Goal: Information Seeking & Learning: Learn about a topic

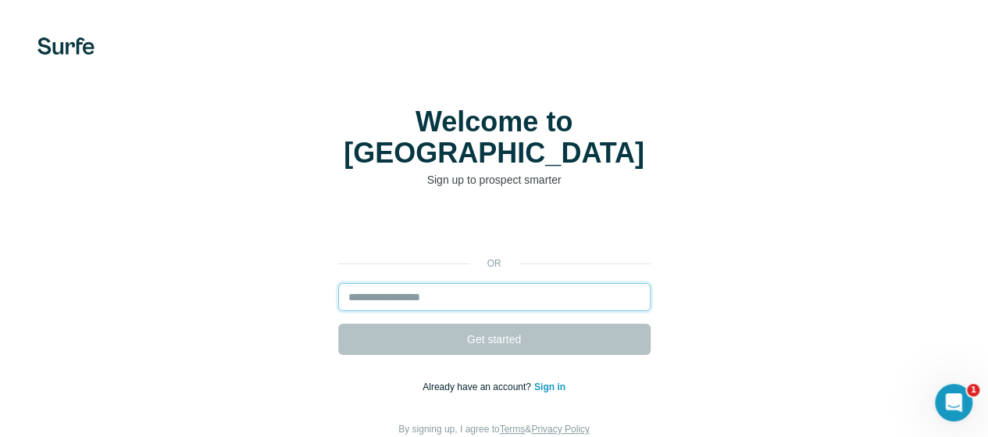
click at [338, 283] on input "email" at bounding box center [494, 297] width 312 height 28
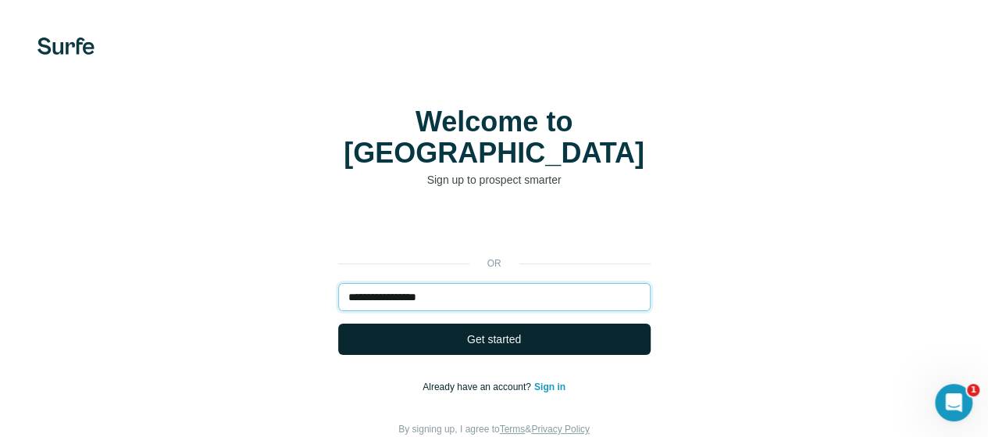
type input "**********"
click at [338, 323] on button "Get started" at bounding box center [494, 338] width 312 height 31
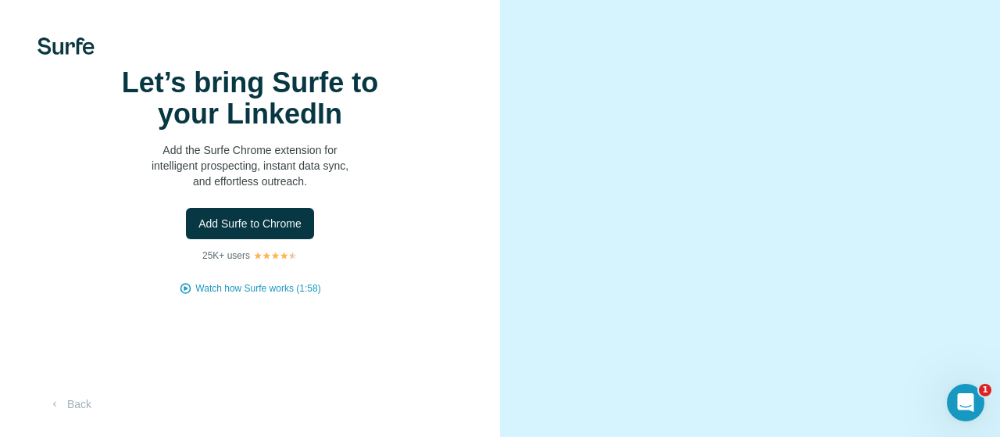
click at [161, 295] on div "Let’s bring Surfe to your LinkedIn Add the Surfe Chrome extension for intellige…" at bounding box center [249, 181] width 437 height 228
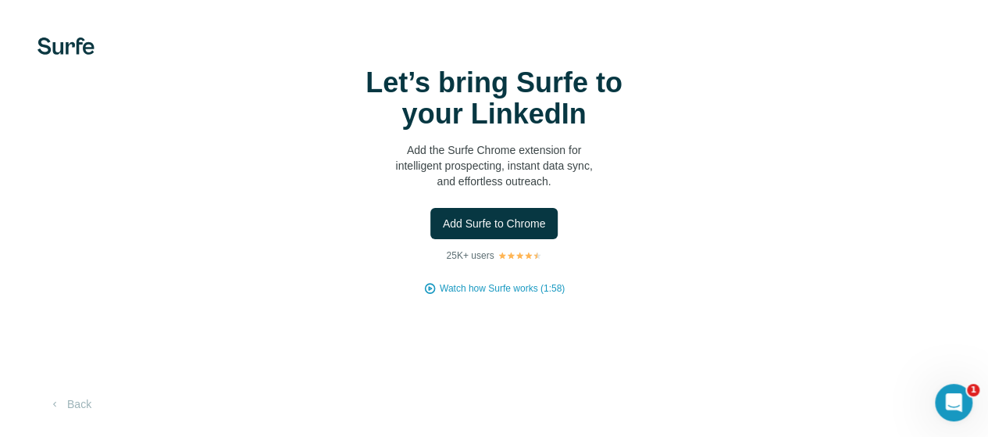
scroll to position [94, 0]
click at [430, 208] on button "Add Surfe to Chrome" at bounding box center [494, 223] width 128 height 31
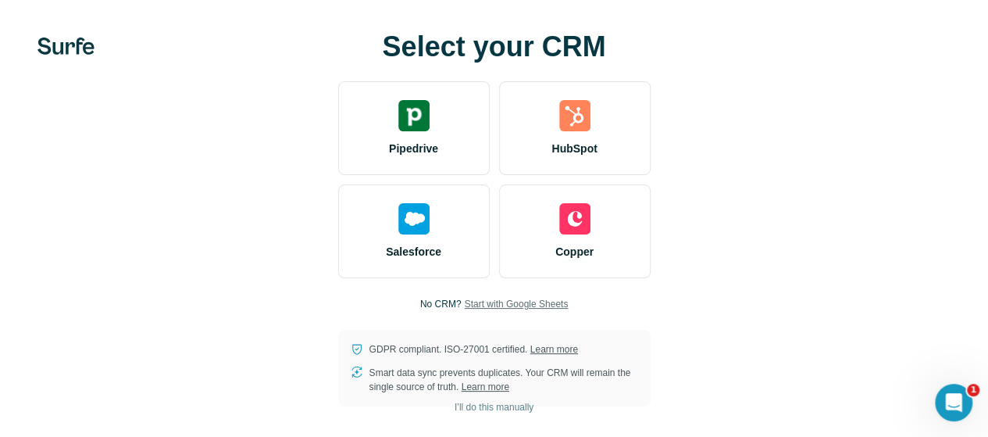
click at [464, 308] on span "Start with Google Sheets" at bounding box center [516, 304] width 104 height 14
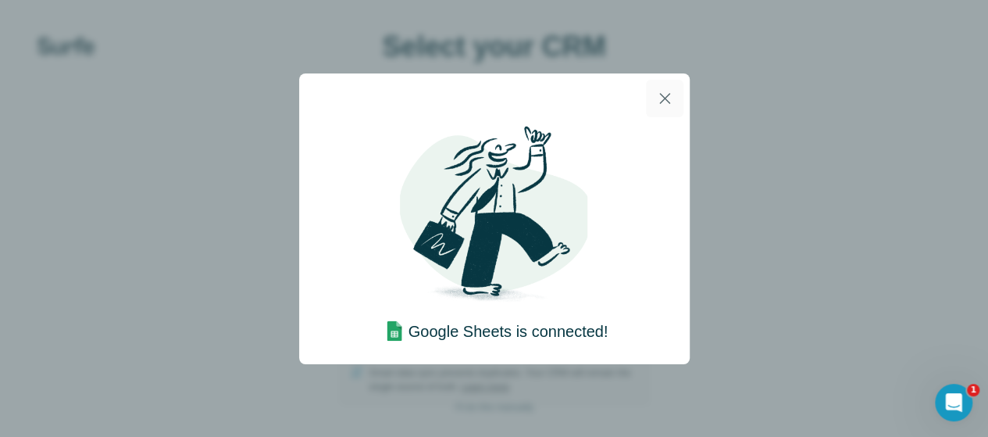
click at [658, 99] on icon "button" at bounding box center [664, 98] width 19 height 19
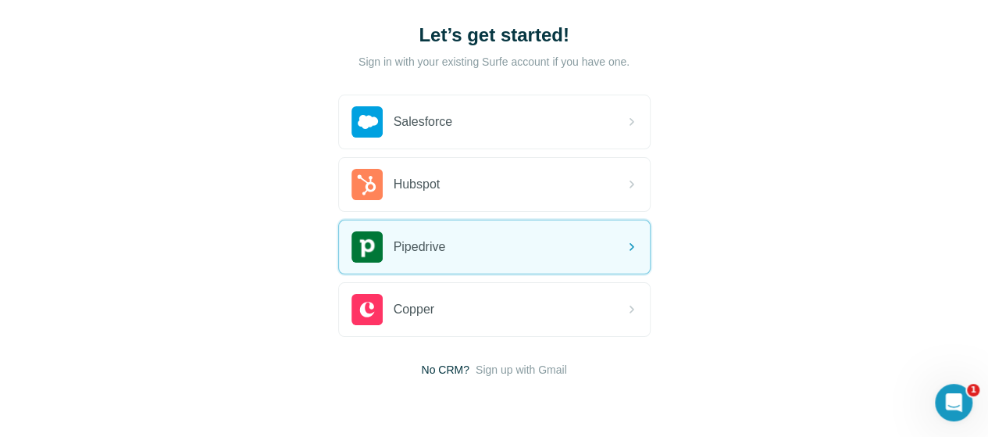
scroll to position [141, 0]
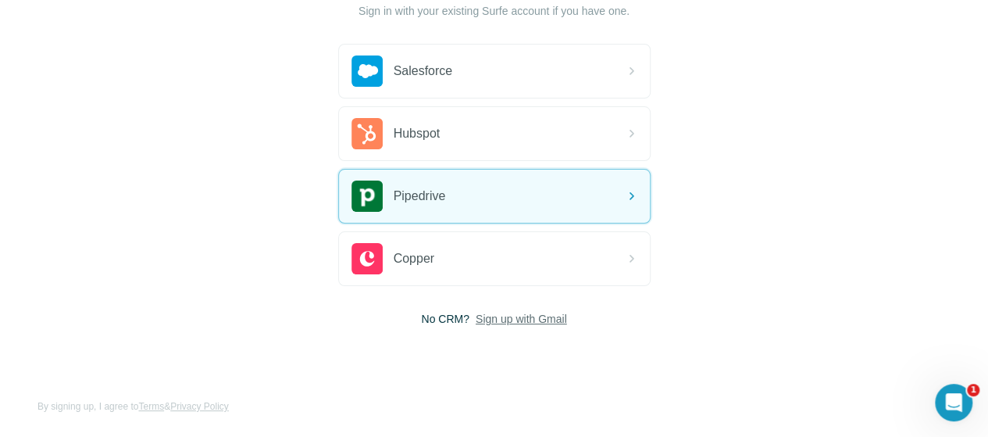
click at [476, 315] on span "Sign up with Gmail" at bounding box center [521, 319] width 91 height 16
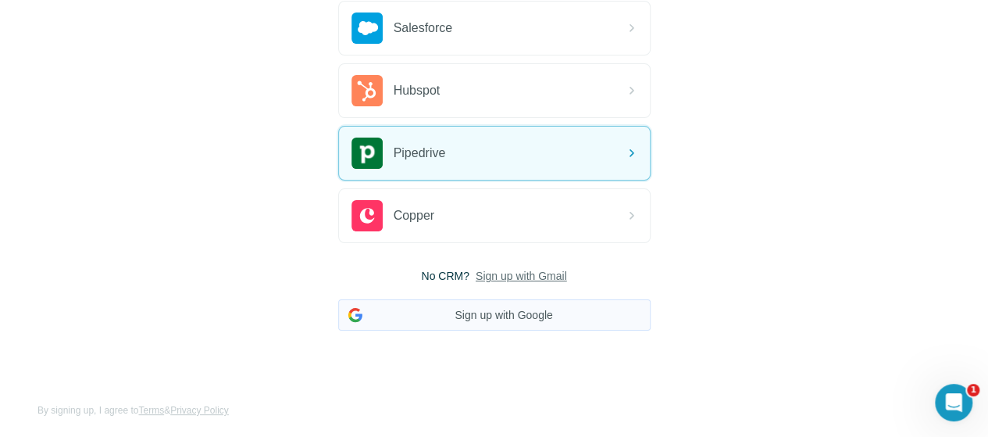
scroll to position [187, 0]
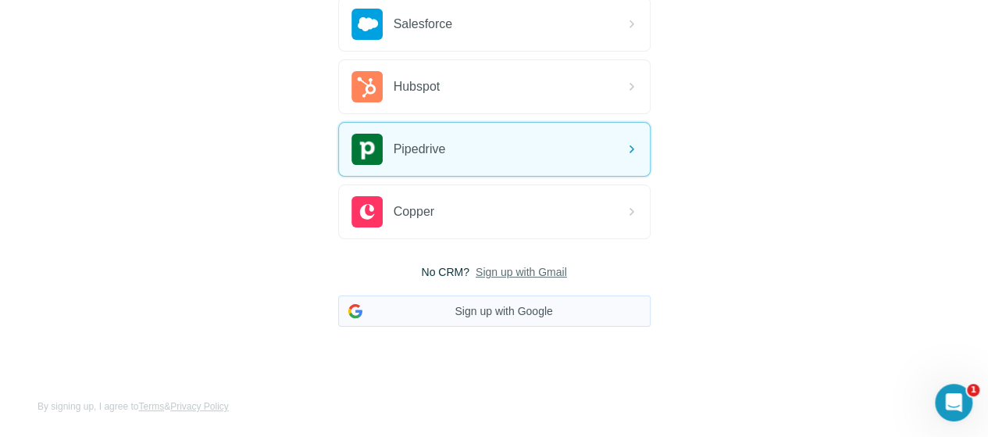
click at [338, 316] on button "Sign up with Google" at bounding box center [494, 310] width 312 height 31
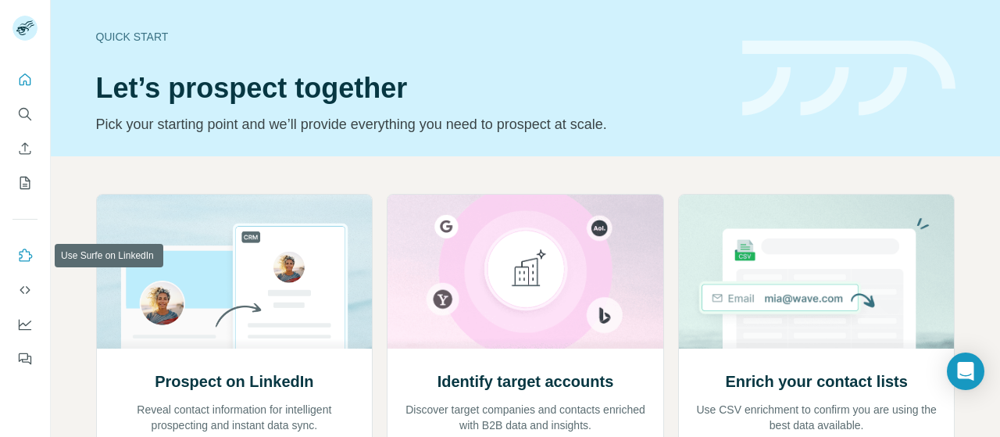
click at [22, 255] on icon "Use Surfe on LinkedIn" at bounding box center [25, 256] width 16 height 16
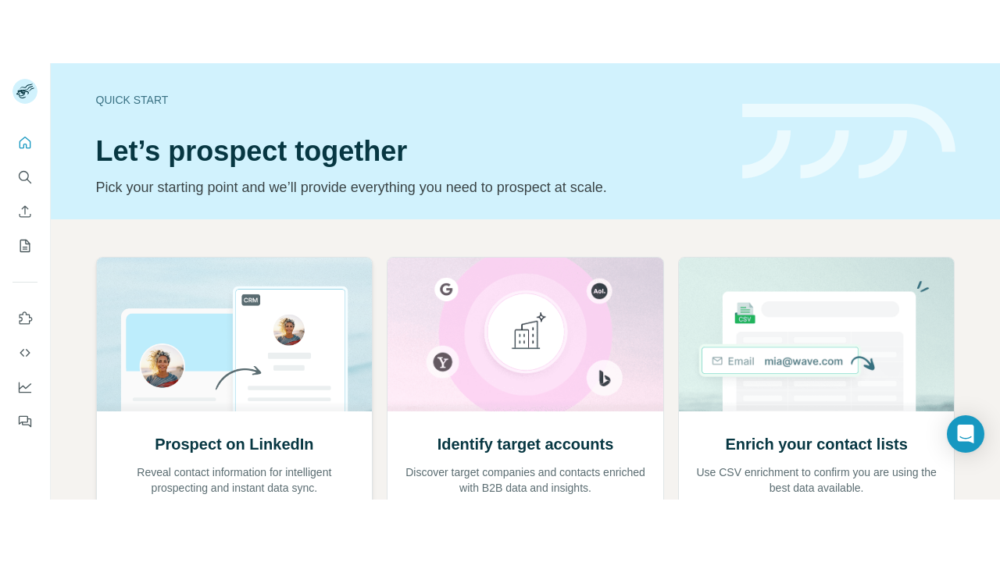
scroll to position [220, 0]
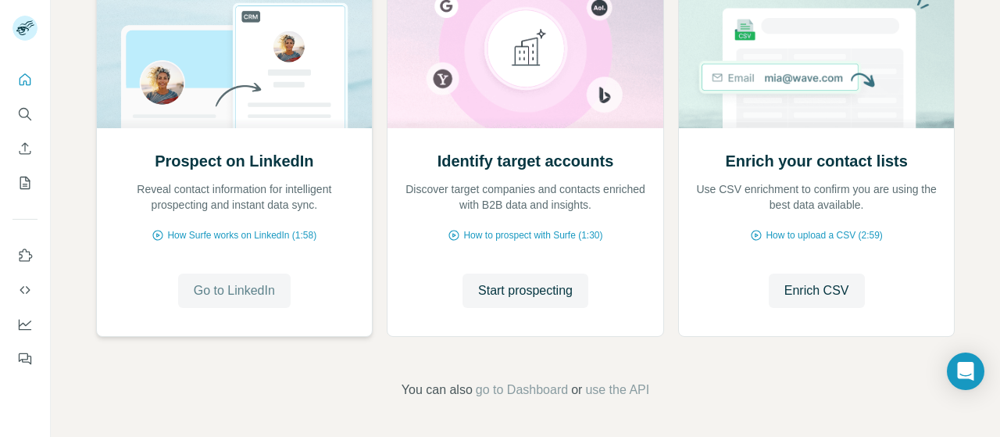
click at [262, 284] on span "Go to LinkedIn" at bounding box center [234, 290] width 81 height 19
click at [287, 238] on span "How Surfe works on LinkedIn (1:58)" at bounding box center [241, 235] width 149 height 14
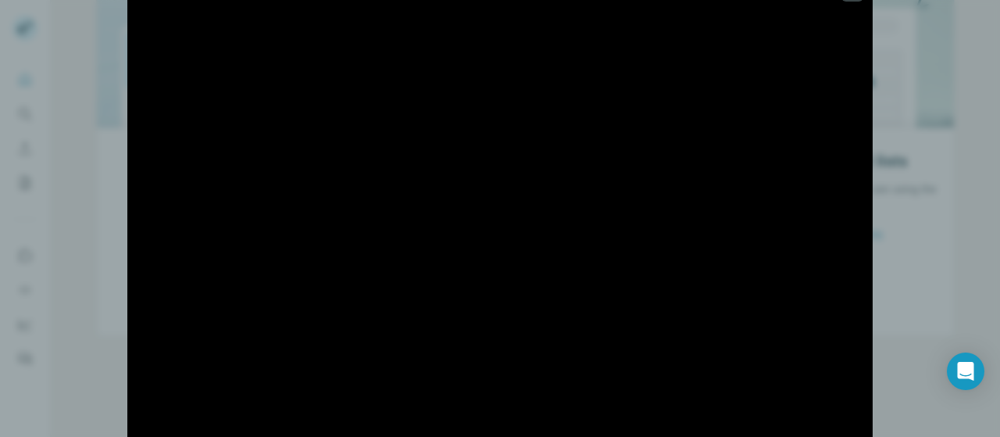
click at [999, 256] on div at bounding box center [500, 218] width 1000 height 437
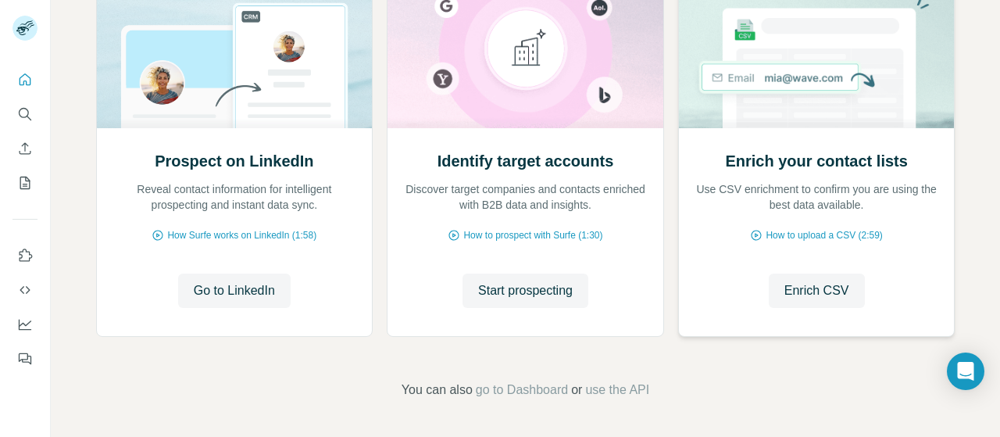
scroll to position [0, 0]
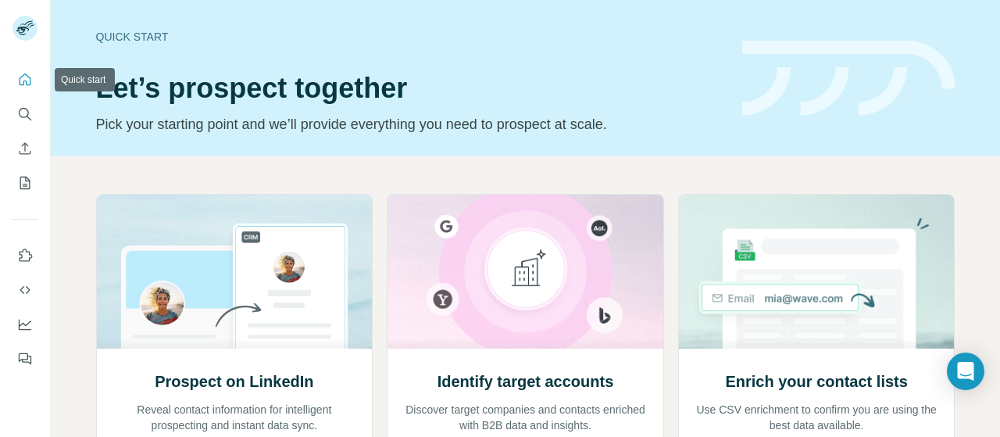
click at [17, 73] on icon "Quick start" at bounding box center [25, 80] width 16 height 16
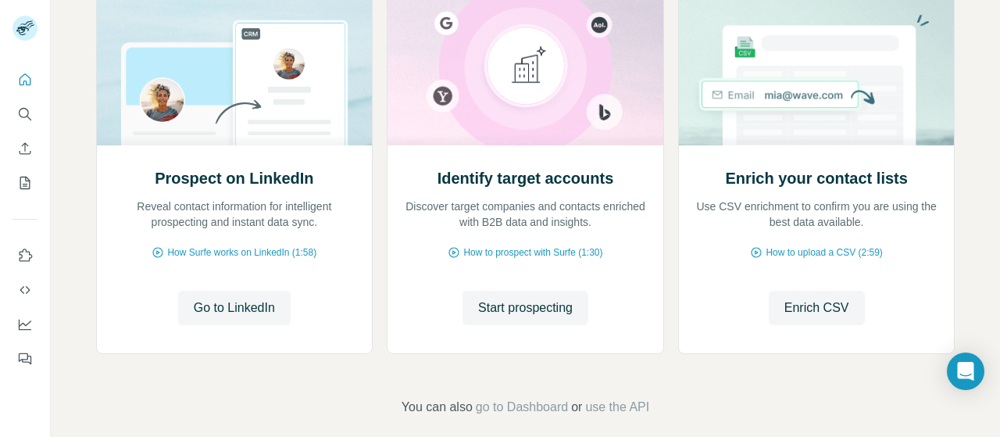
scroll to position [208, 0]
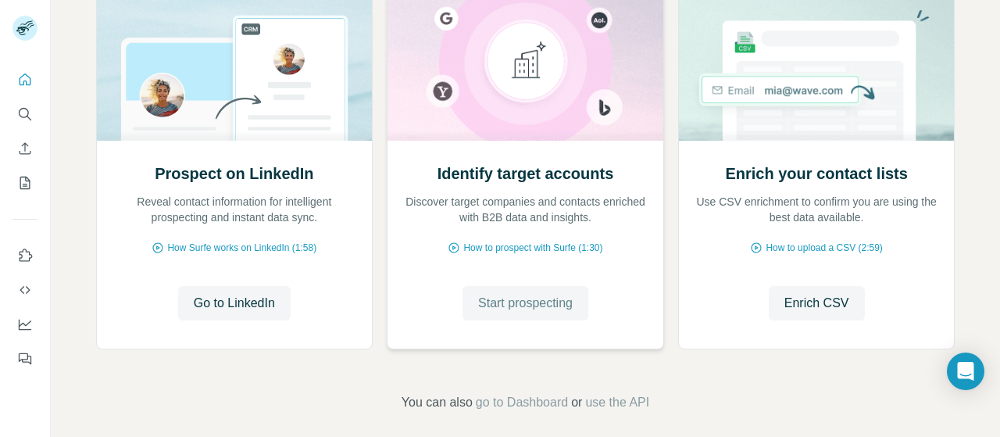
click at [518, 310] on span "Start prospecting" at bounding box center [525, 303] width 94 height 19
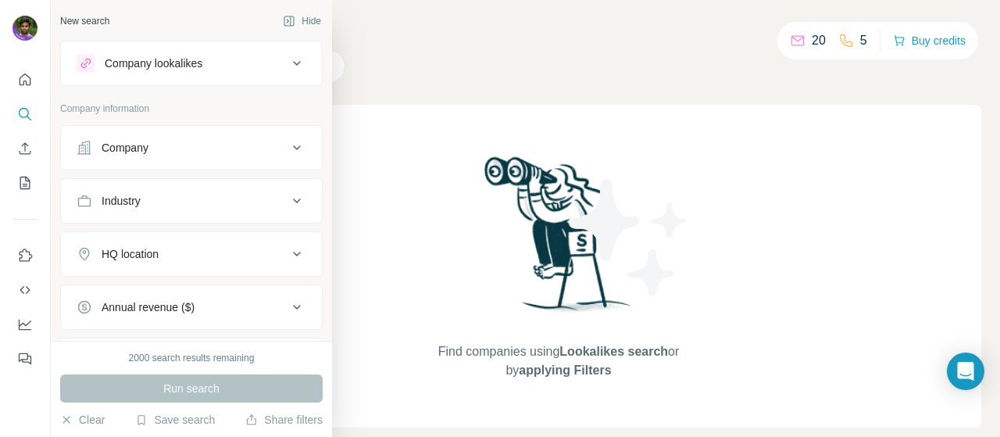
click at [85, 77] on button "Company lookalikes" at bounding box center [191, 63] width 261 height 37
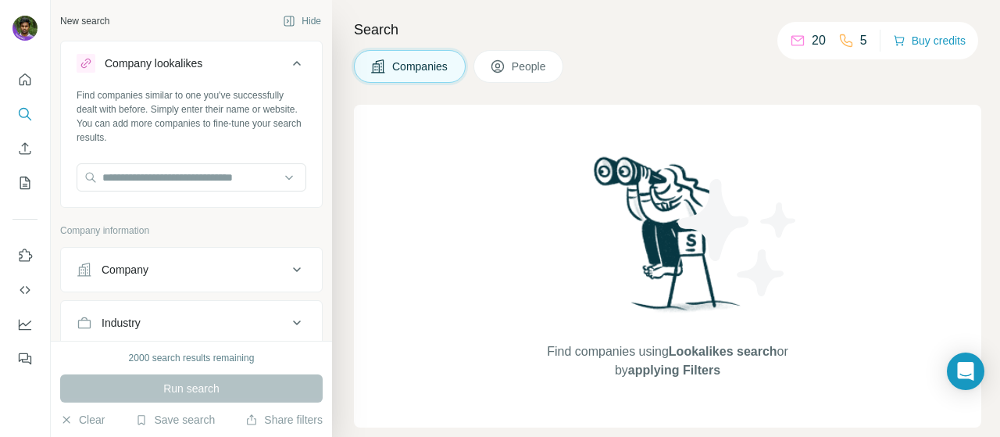
click at [158, 262] on div "Company" at bounding box center [182, 270] width 211 height 16
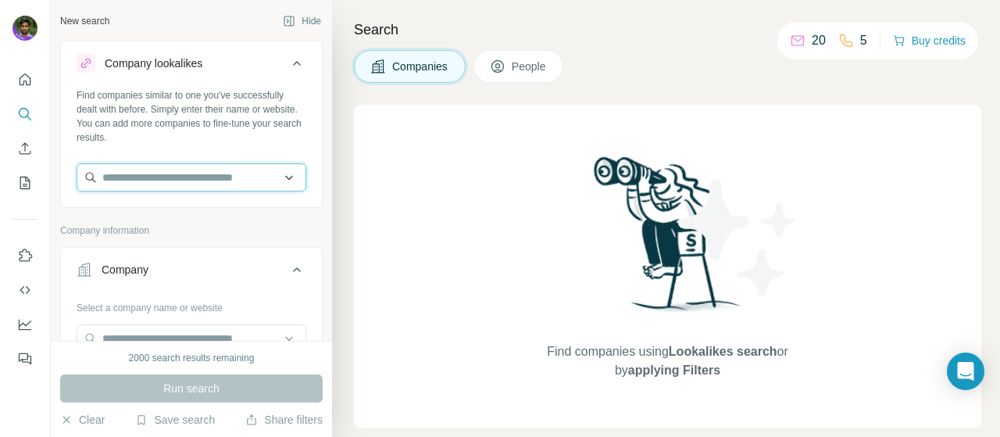
click at [151, 187] on input "text" at bounding box center [192, 177] width 230 height 28
paste input "**********"
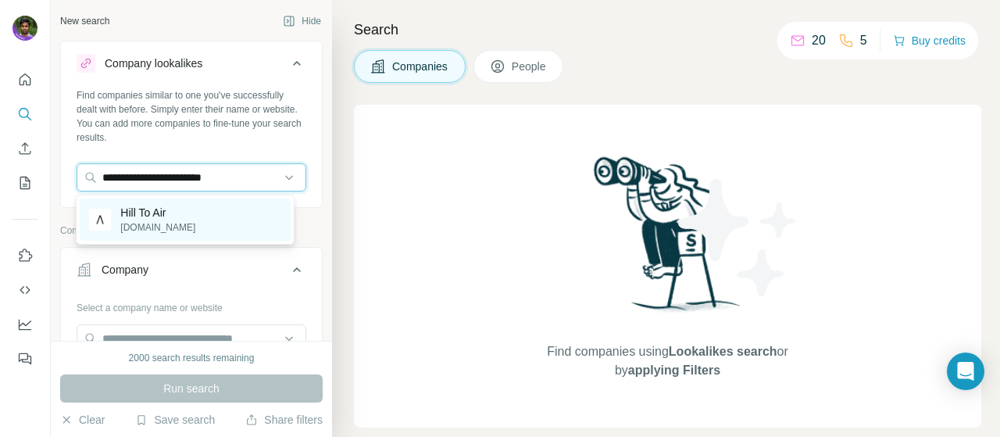
type input "**********"
click at [148, 209] on p "Hill To Air" at bounding box center [157, 213] width 75 height 16
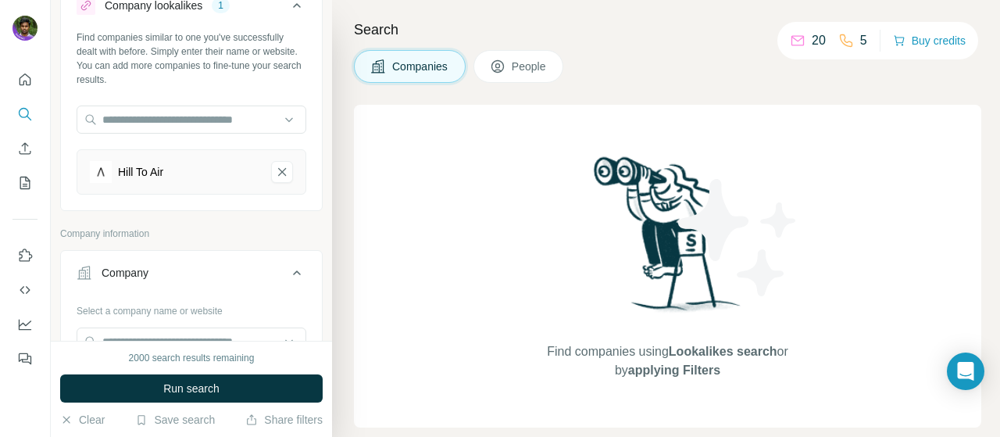
scroll to position [78, 0]
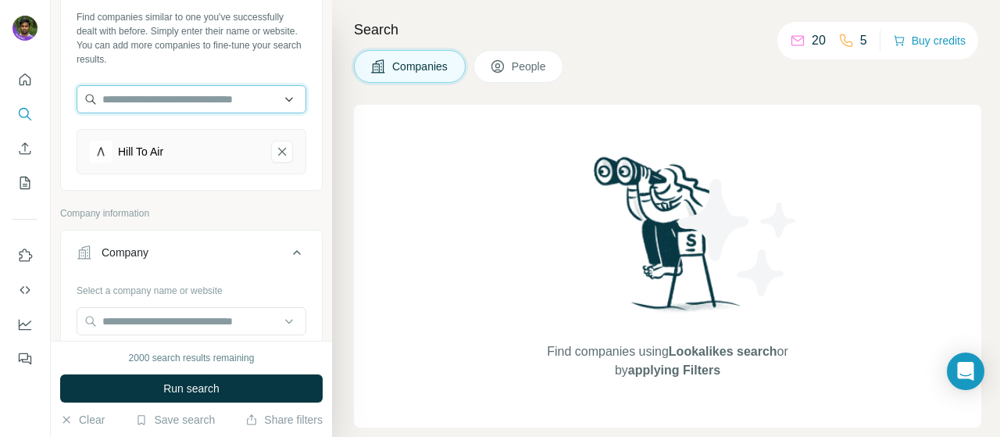
click at [194, 104] on input "text" at bounding box center [192, 99] width 230 height 28
paste input "**********"
type input "**********"
click at [354, 209] on div "Find companies using Lookalikes search or by applying Filters" at bounding box center [667, 266] width 627 height 323
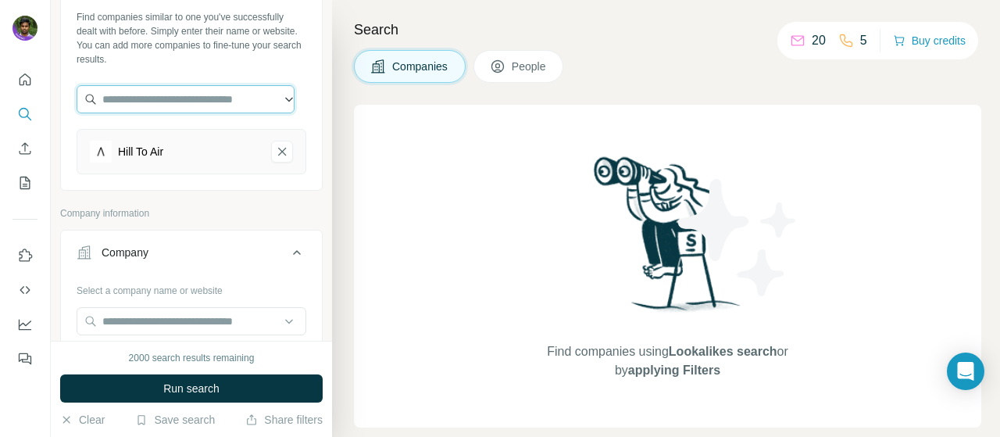
click at [209, 100] on input "text" at bounding box center [186, 99] width 218 height 28
paste input "**********"
type input "**********"
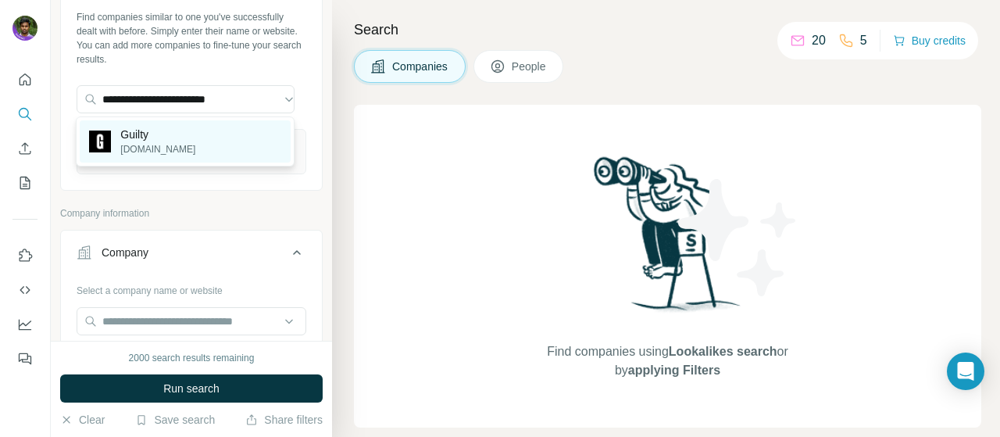
click at [141, 151] on p "guiltycontent.com" at bounding box center [157, 149] width 75 height 14
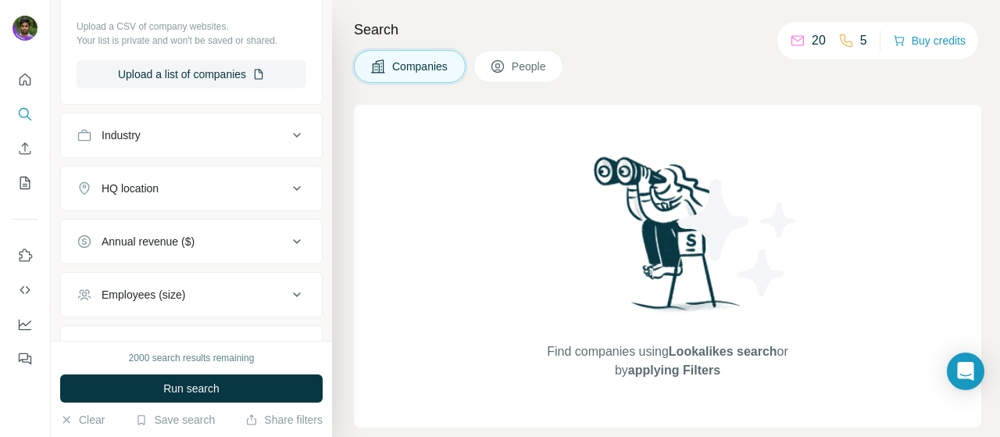
scroll to position [508, 0]
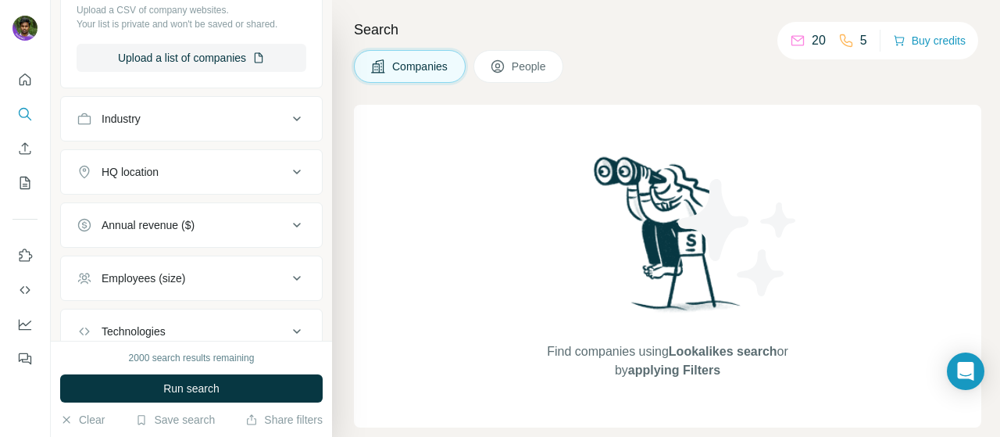
click at [181, 171] on div "HQ location" at bounding box center [182, 172] width 211 height 16
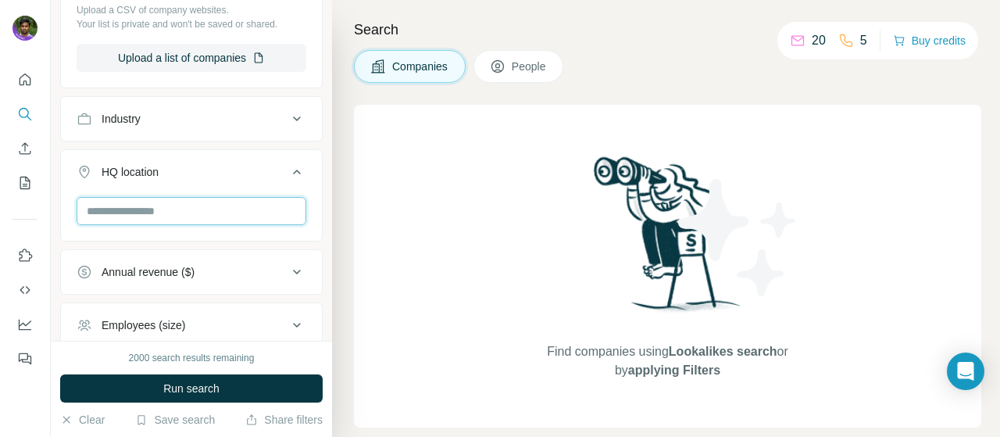
click at [173, 209] on input "text" at bounding box center [192, 211] width 230 height 28
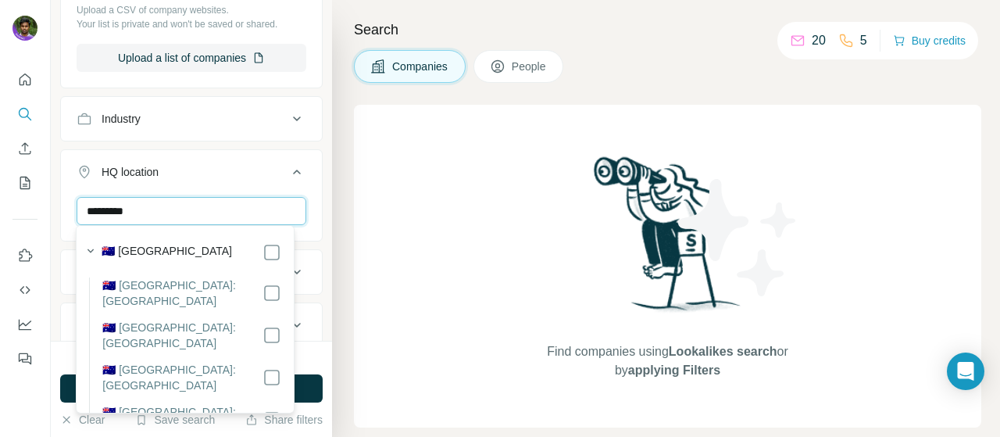
type input "*********"
click at [150, 251] on label "🇦🇺 Australia" at bounding box center [167, 252] width 130 height 19
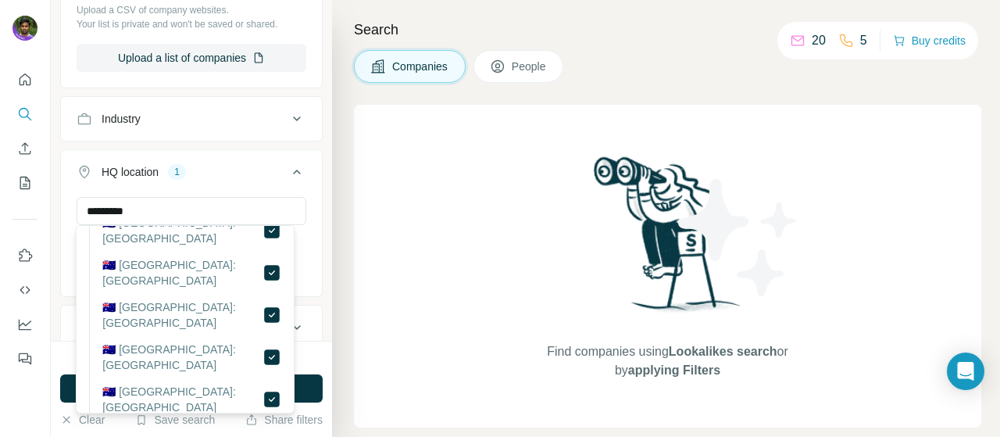
scroll to position [152, 0]
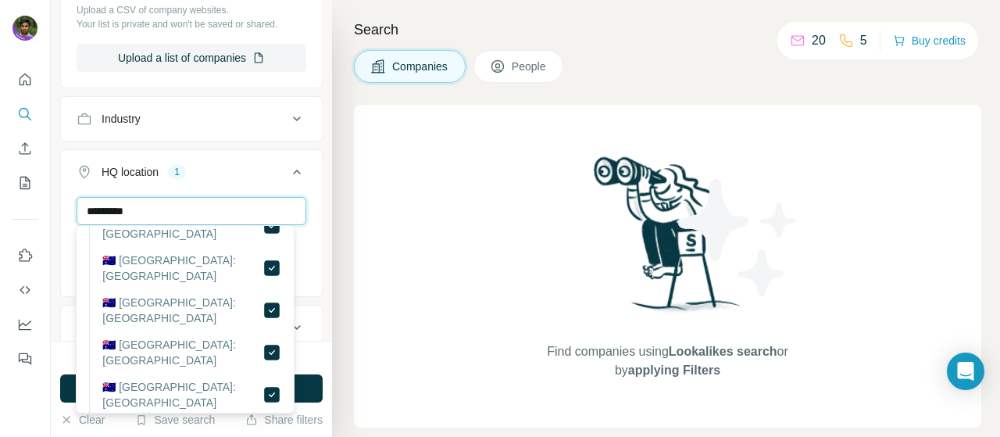
click at [204, 208] on input "*********" at bounding box center [192, 211] width 230 height 28
click at [55, 320] on div "New search Hide Company lookalikes 2 Find companies similar to one you've succe…" at bounding box center [191, 170] width 281 height 340
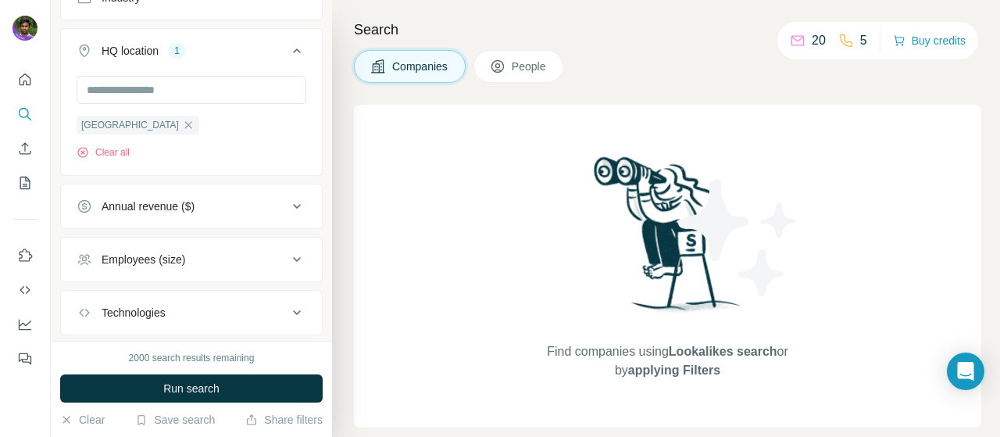
scroll to position [714, 0]
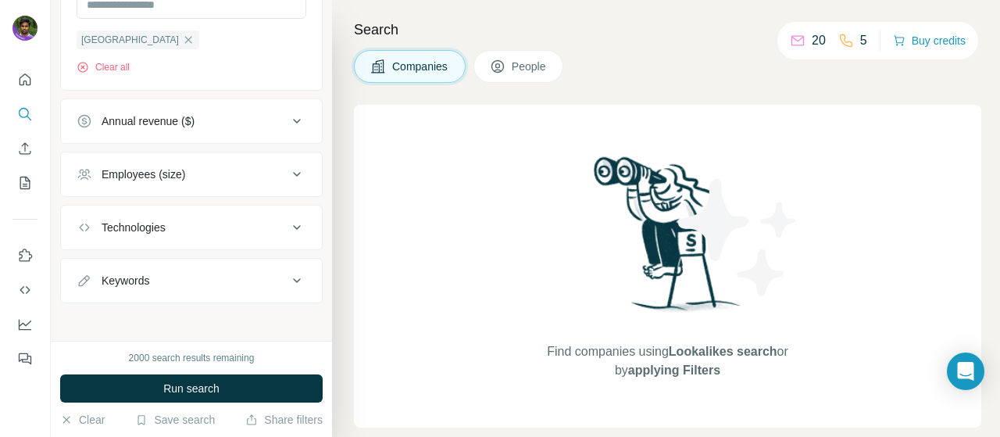
click at [161, 184] on button "Employees (size)" at bounding box center [191, 173] width 261 height 37
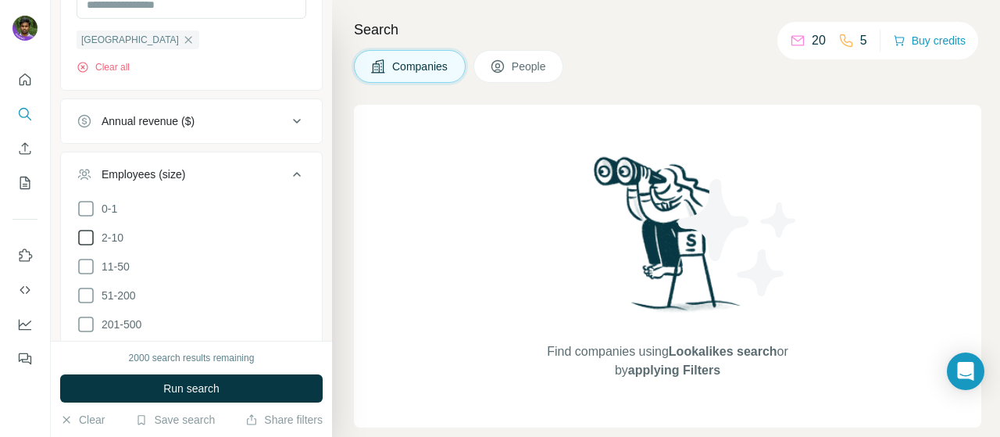
click at [88, 230] on icon at bounding box center [86, 237] width 19 height 19
click at [85, 269] on icon at bounding box center [86, 266] width 19 height 19
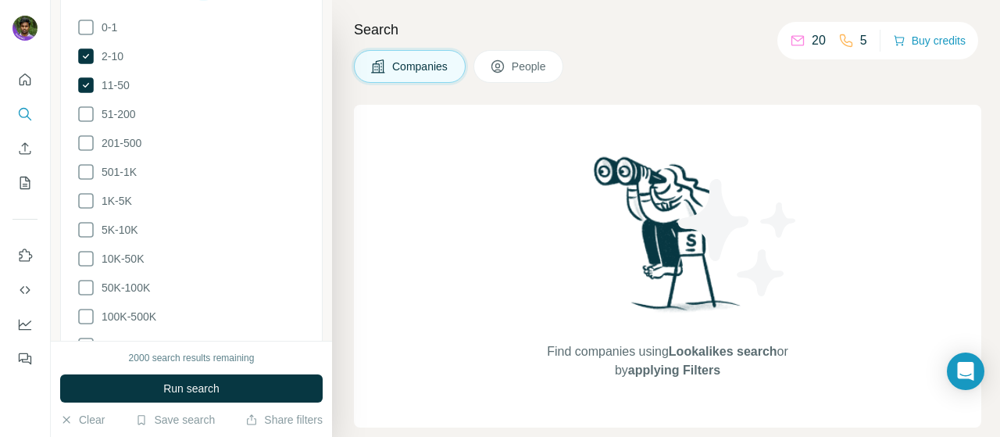
scroll to position [856, 0]
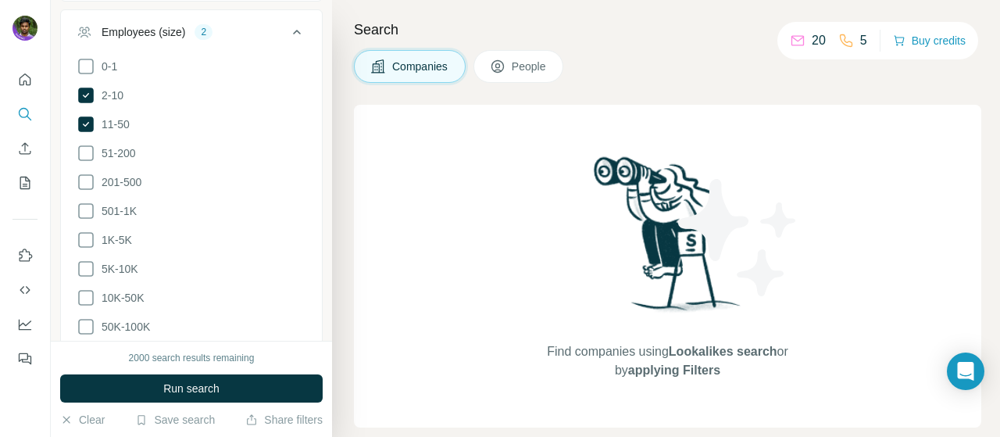
click at [289, 29] on icon at bounding box center [296, 32] width 19 height 19
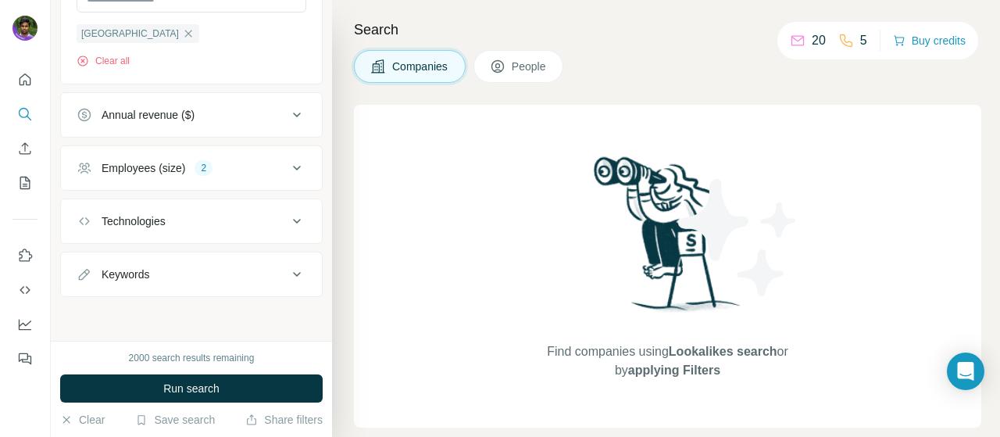
scroll to position [714, 0]
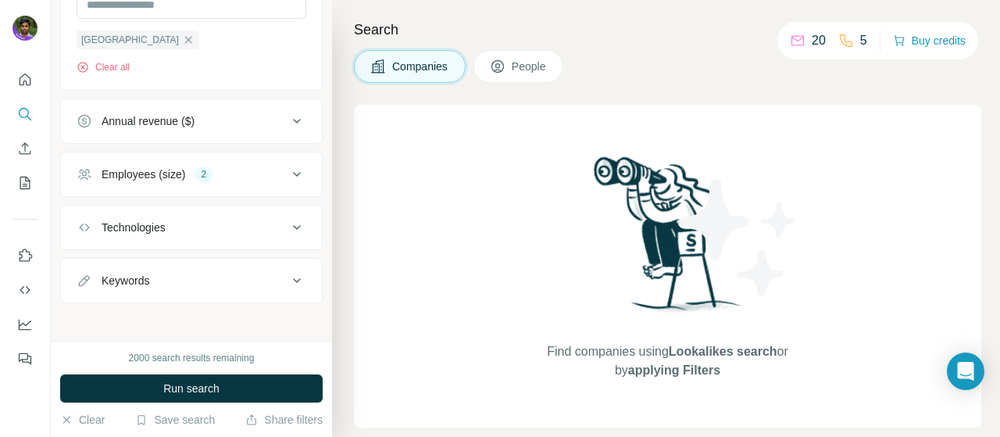
click at [238, 113] on div "Annual revenue ($)" at bounding box center [182, 121] width 211 height 16
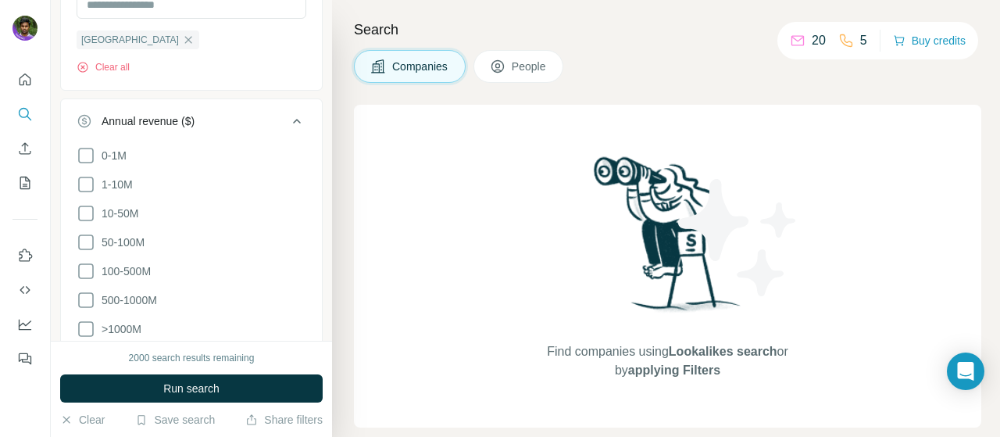
click at [160, 113] on div "Annual revenue ($)" at bounding box center [148, 121] width 93 height 16
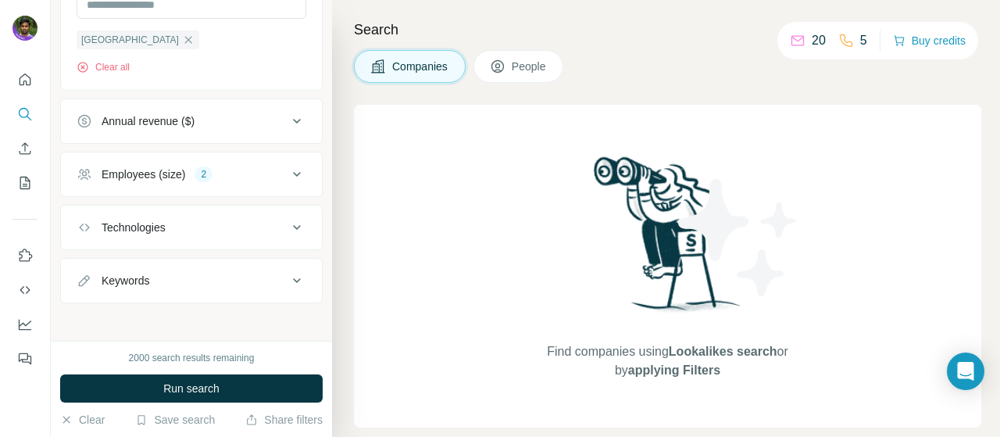
click at [156, 157] on button "Employees (size) 2" at bounding box center [191, 173] width 261 height 37
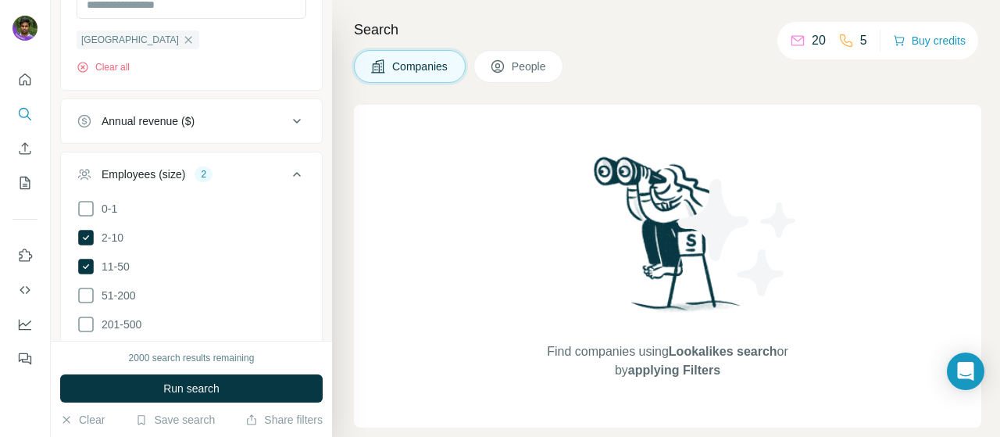
click at [156, 113] on div "Annual revenue ($)" at bounding box center [148, 121] width 93 height 16
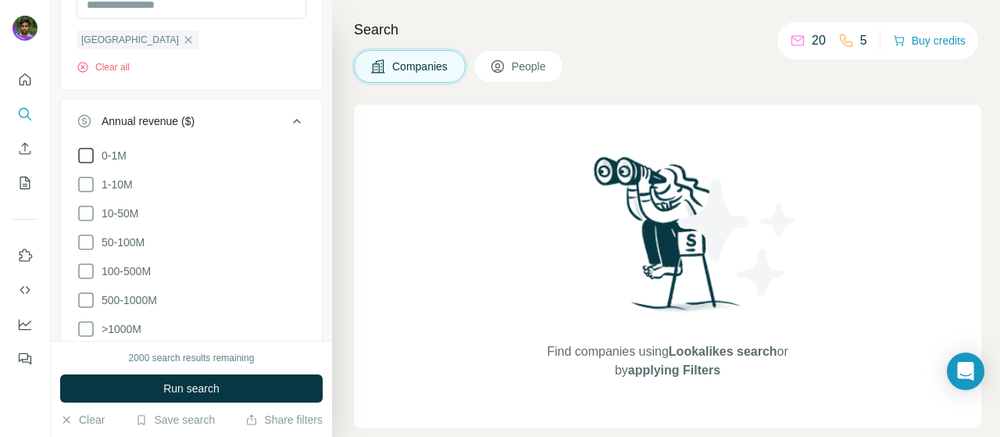
click at [91, 151] on icon at bounding box center [86, 155] width 19 height 19
click at [80, 187] on icon at bounding box center [86, 184] width 19 height 19
click at [130, 123] on div "Annual revenue ($)" at bounding box center [148, 121] width 93 height 16
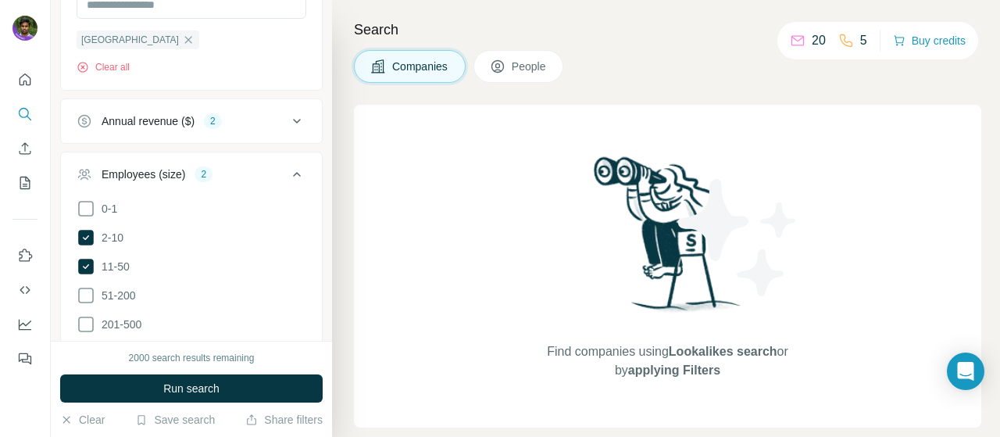
click at [166, 121] on div "Annual revenue ($)" at bounding box center [148, 121] width 93 height 16
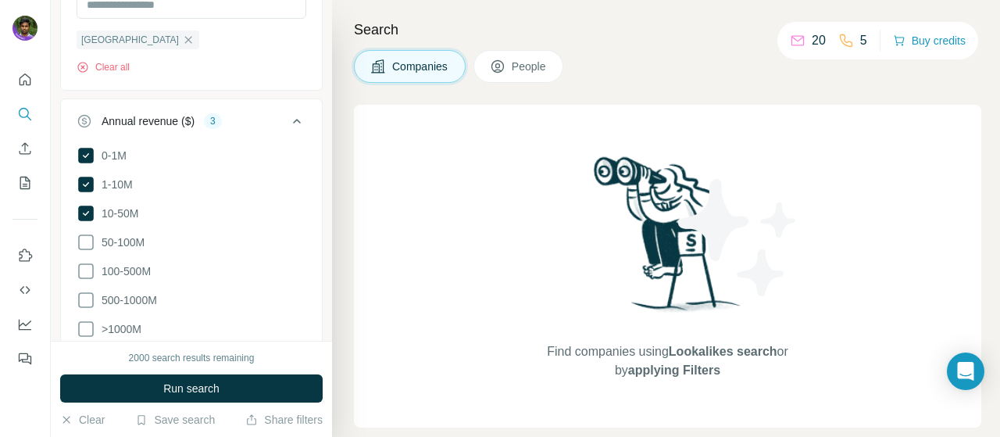
click at [287, 112] on icon at bounding box center [296, 121] width 19 height 19
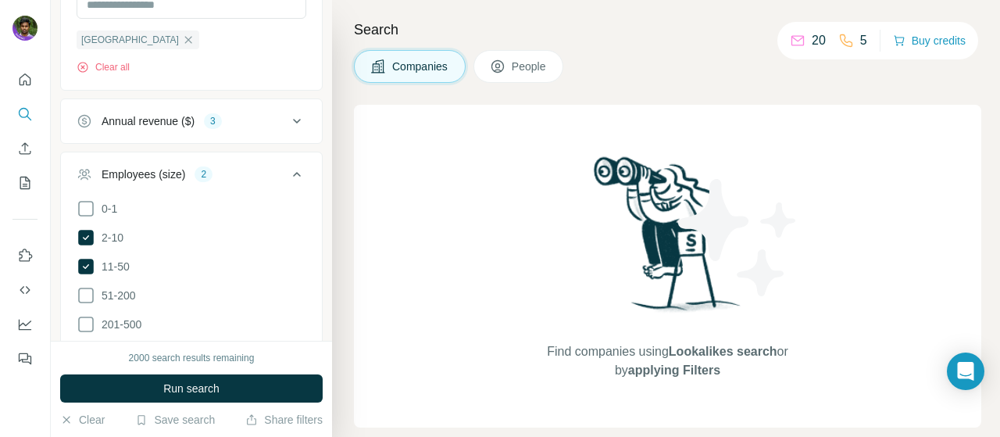
click at [266, 160] on button "Employees (size) 2" at bounding box center [191, 177] width 261 height 44
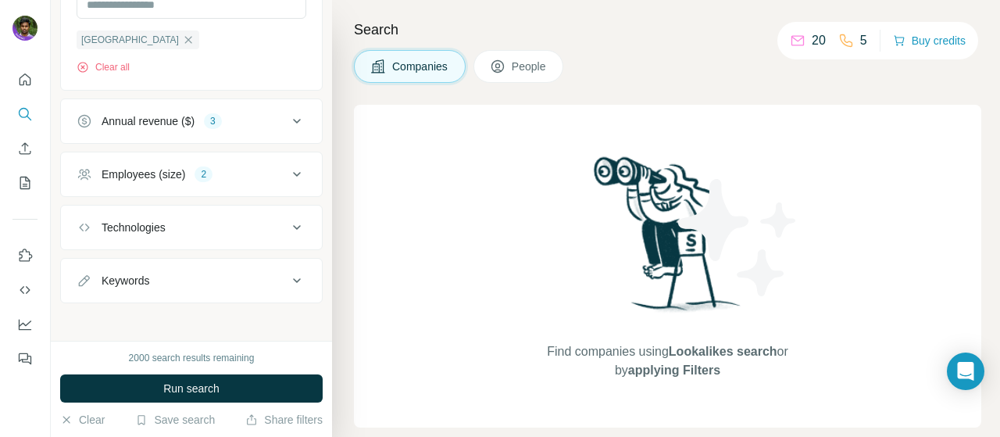
click at [259, 172] on div "Employees (size) 2" at bounding box center [182, 174] width 211 height 16
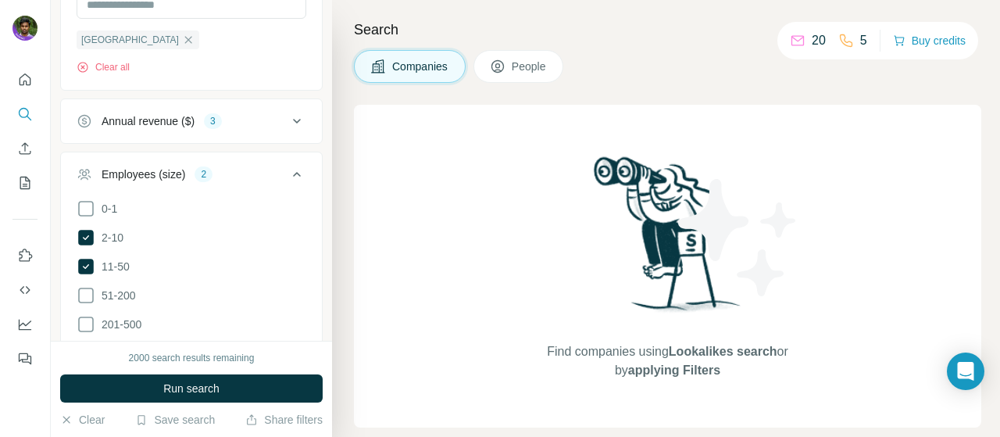
click at [192, 170] on div "Employees (size) 2" at bounding box center [182, 174] width 211 height 16
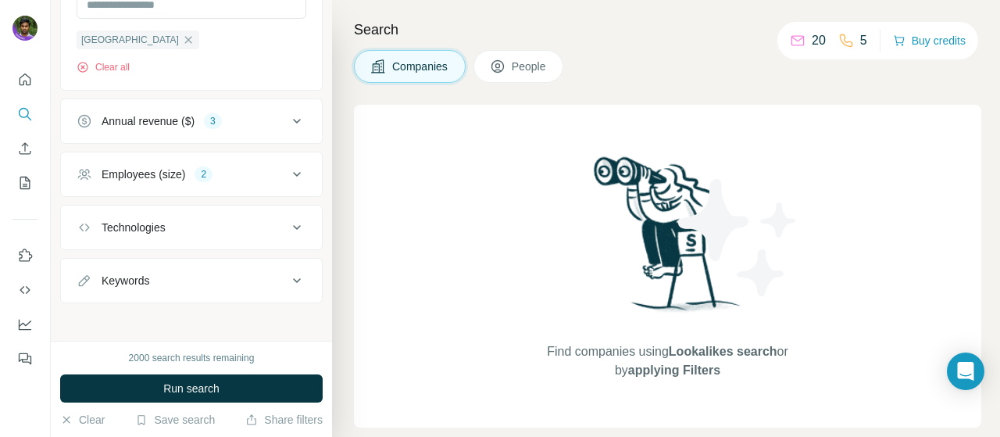
click at [180, 228] on div "Technologies" at bounding box center [182, 227] width 211 height 16
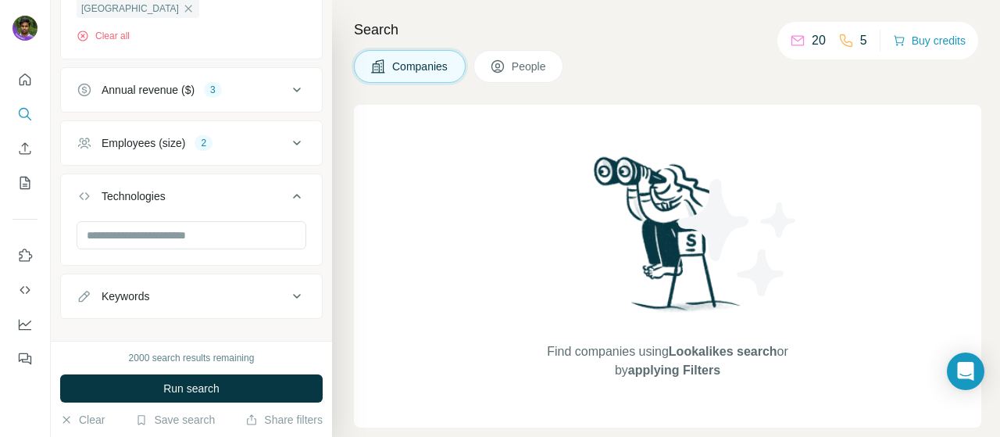
scroll to position [761, 0]
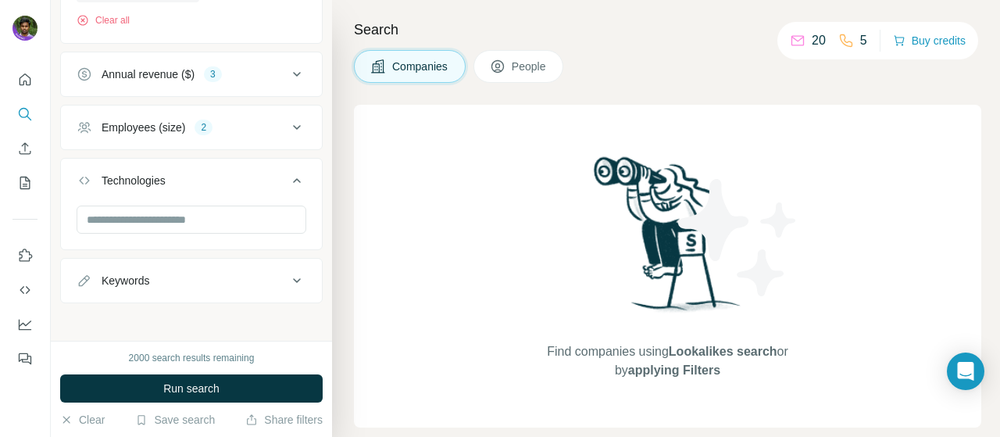
click at [166, 274] on div "Keywords" at bounding box center [182, 281] width 211 height 16
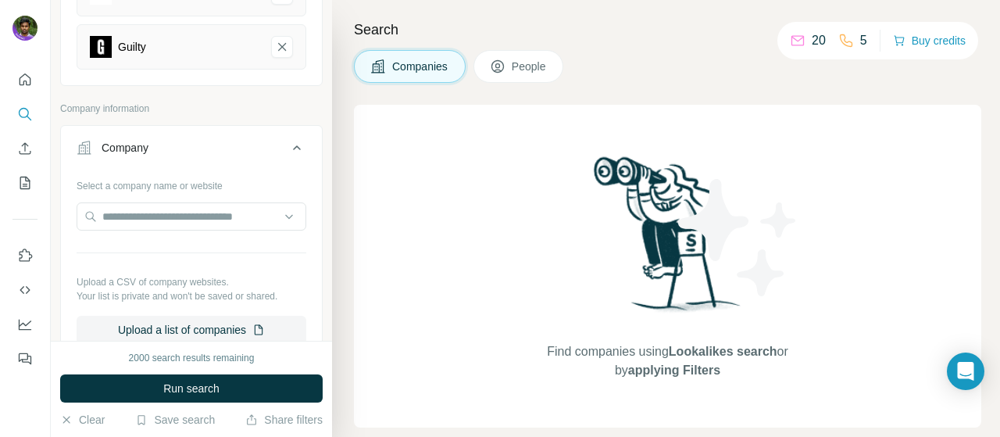
scroll to position [235, 0]
click at [149, 216] on input "text" at bounding box center [192, 217] width 230 height 28
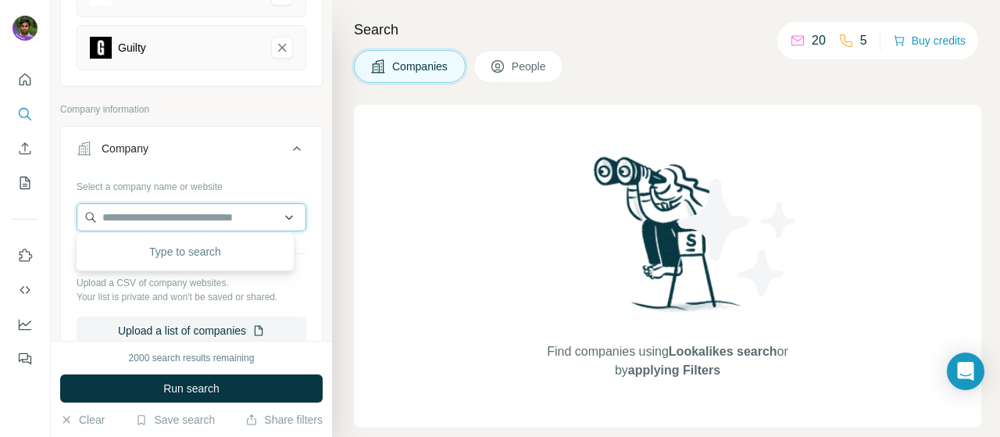
click at [276, 212] on input "text" at bounding box center [192, 217] width 230 height 28
click at [278, 219] on input "text" at bounding box center [192, 217] width 230 height 28
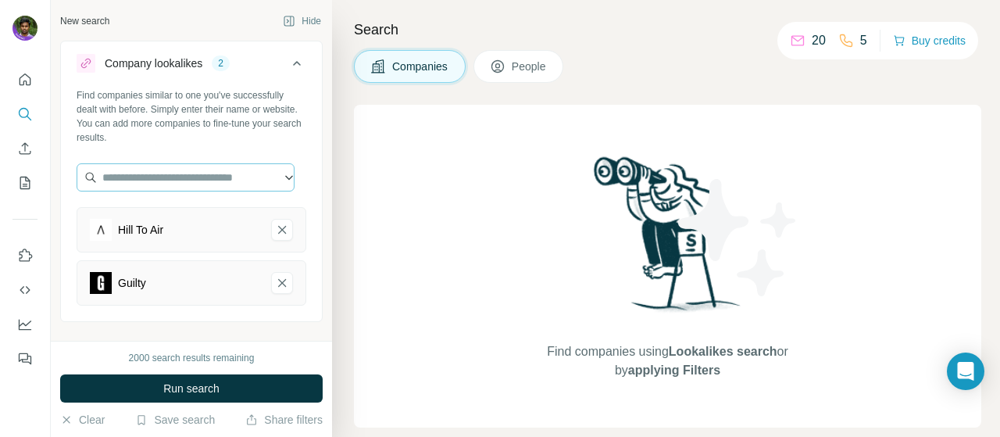
scroll to position [808, 0]
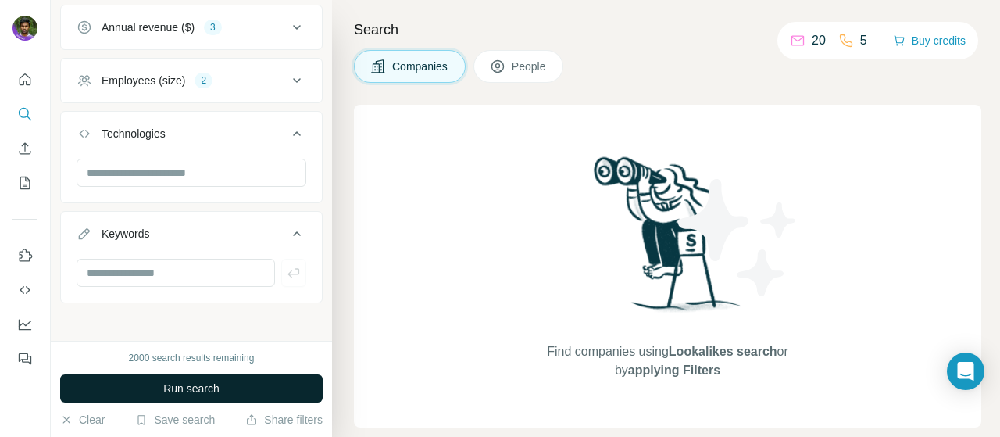
click at [189, 381] on span "Run search" at bounding box center [191, 388] width 56 height 16
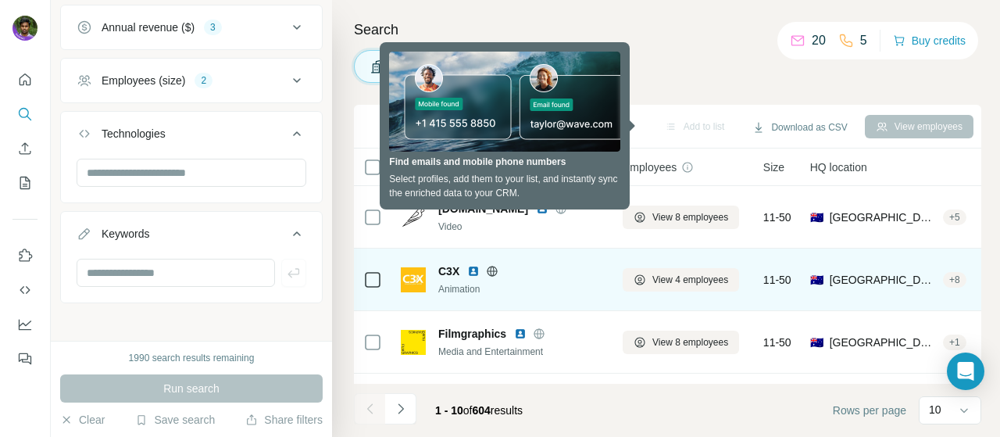
scroll to position [0, 0]
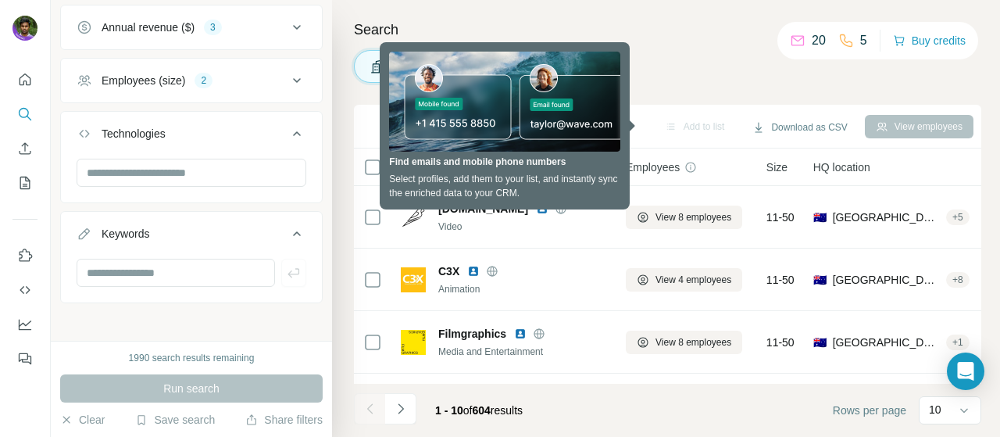
click at [672, 20] on h4 "Search" at bounding box center [667, 30] width 627 height 22
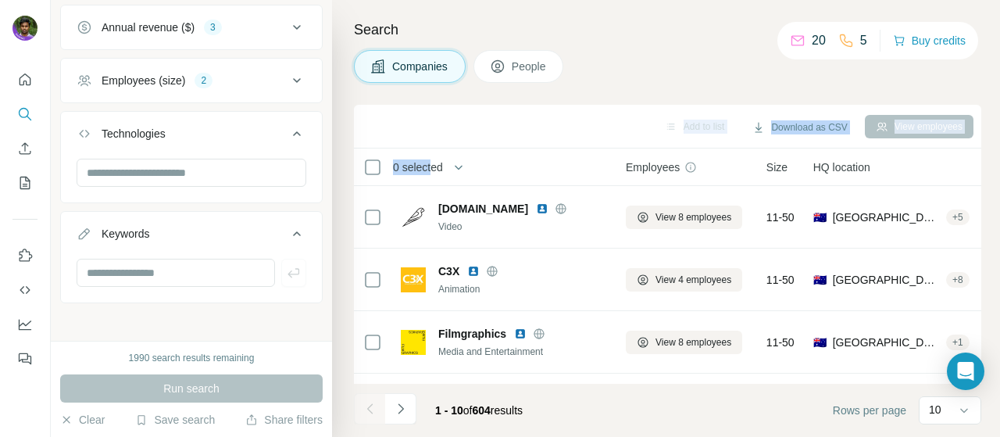
drag, startPoint x: 433, startPoint y: 148, endPoint x: 661, endPoint y: 143, distance: 228.1
click at [661, 143] on div "Add to list Download as CSV View employees 0 selected Companies Employees Size …" at bounding box center [667, 271] width 627 height 332
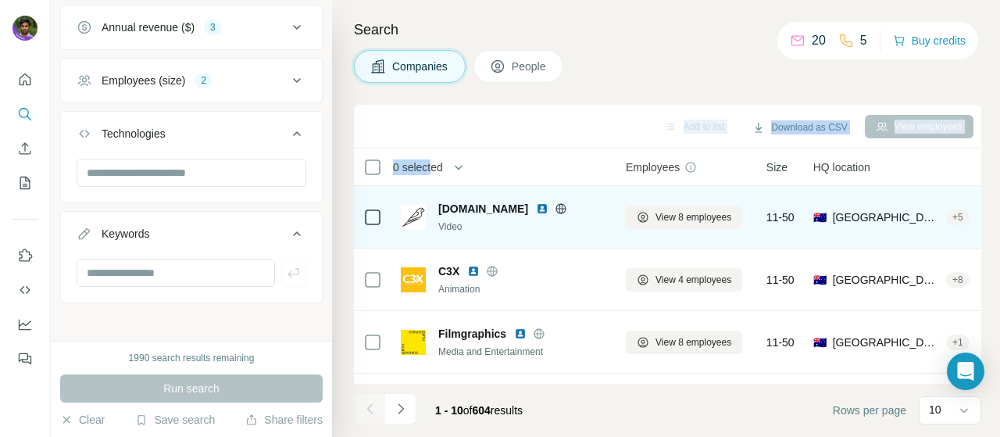
click at [548, 210] on img at bounding box center [542, 208] width 12 height 12
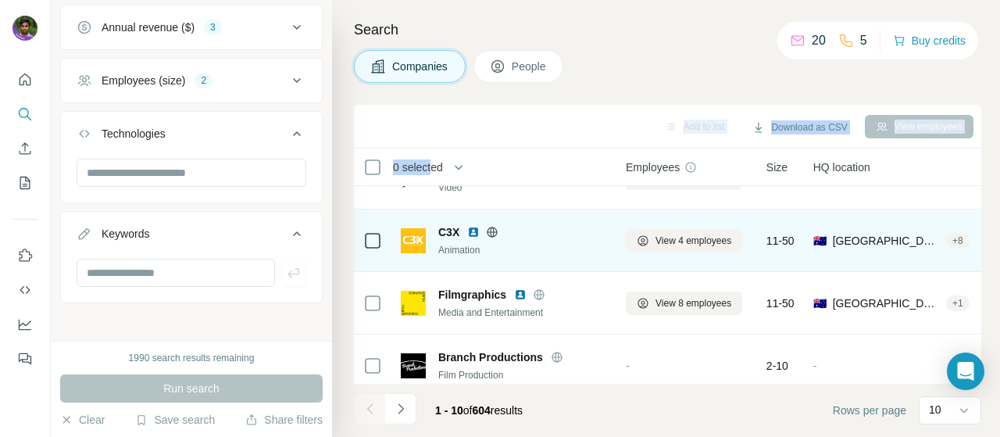
click at [470, 230] on img at bounding box center [473, 232] width 12 height 12
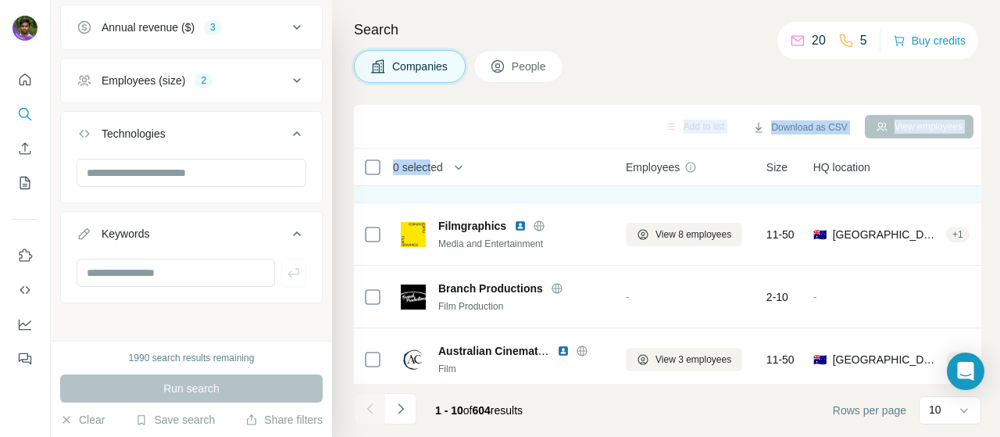
scroll to position [104, 0]
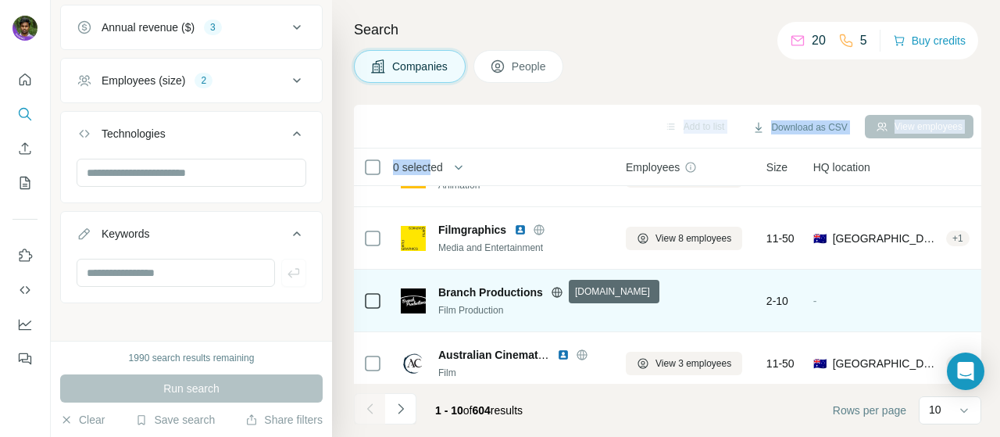
click at [554, 290] on icon at bounding box center [556, 292] width 4 height 10
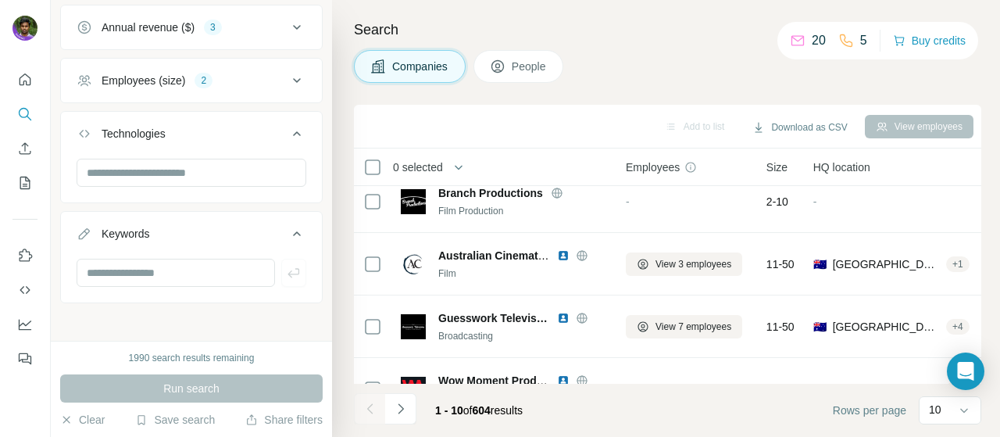
scroll to position [208, 0]
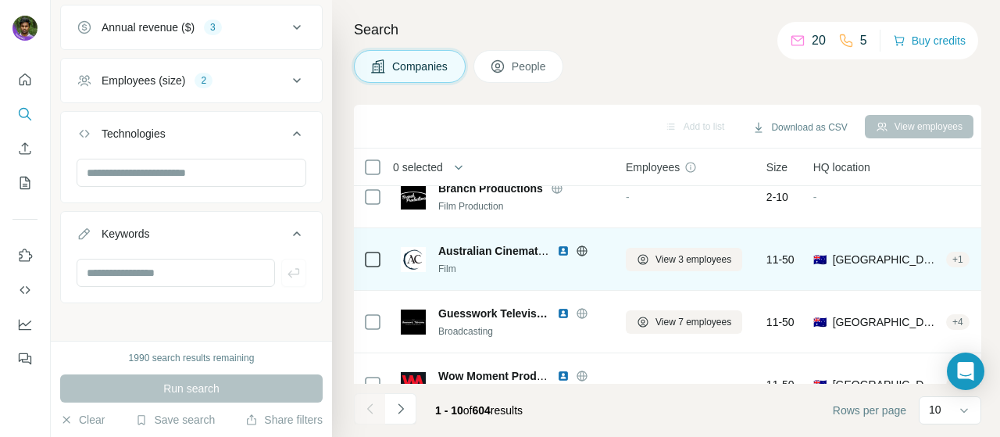
click at [561, 249] on img at bounding box center [563, 250] width 12 height 12
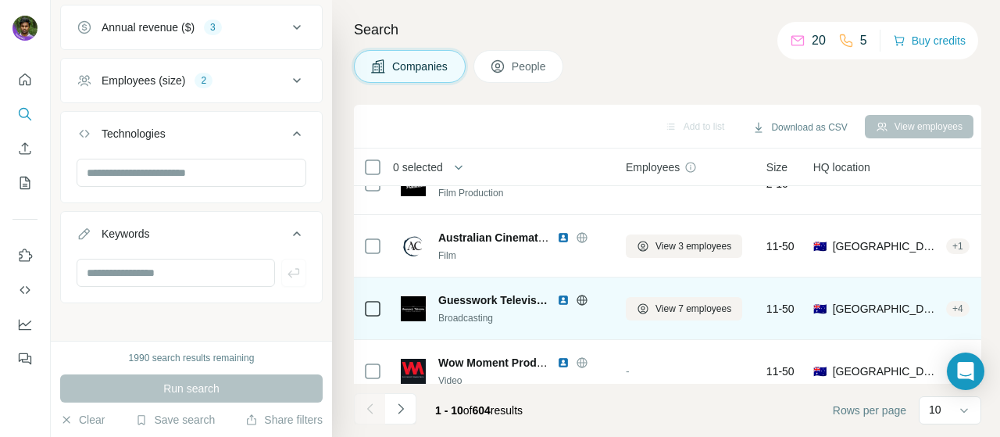
click at [567, 301] on img at bounding box center [563, 300] width 12 height 12
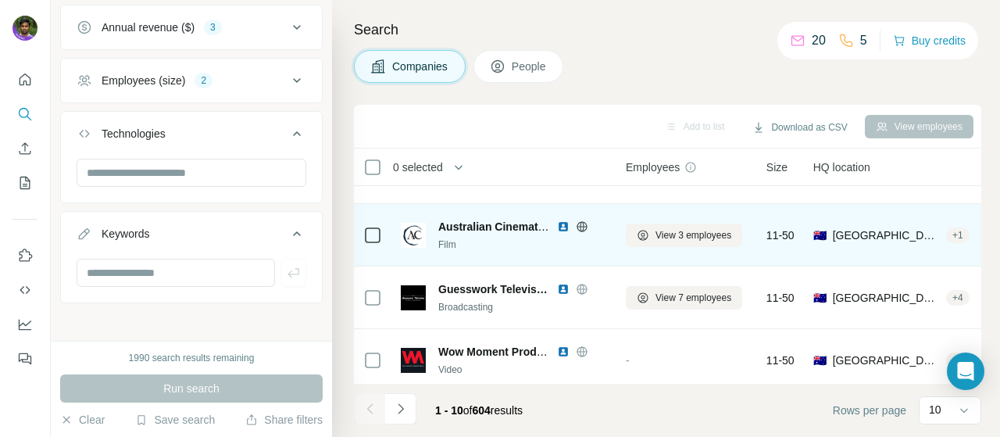
scroll to position [268, 0]
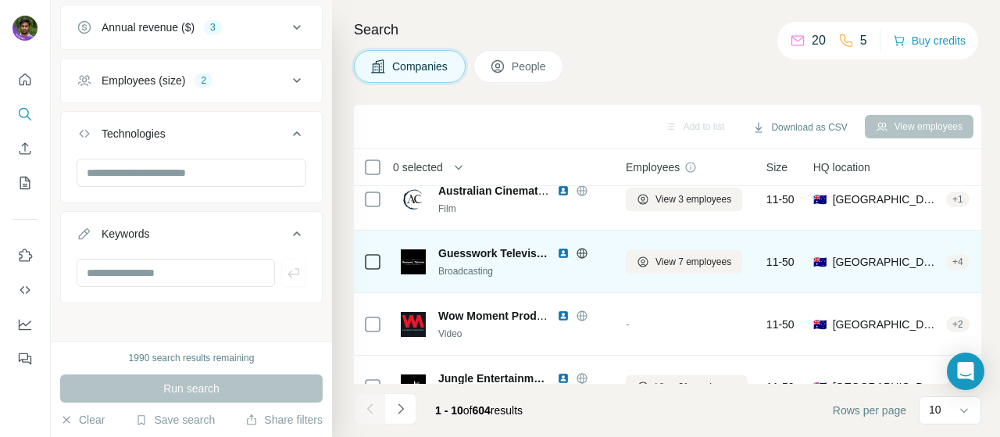
click at [559, 252] on img at bounding box center [563, 253] width 12 height 12
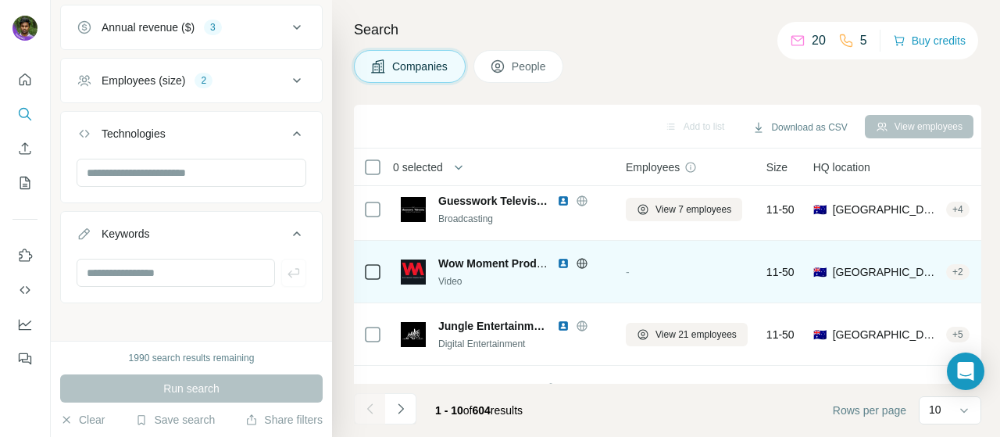
click at [562, 266] on img at bounding box center [563, 263] width 12 height 12
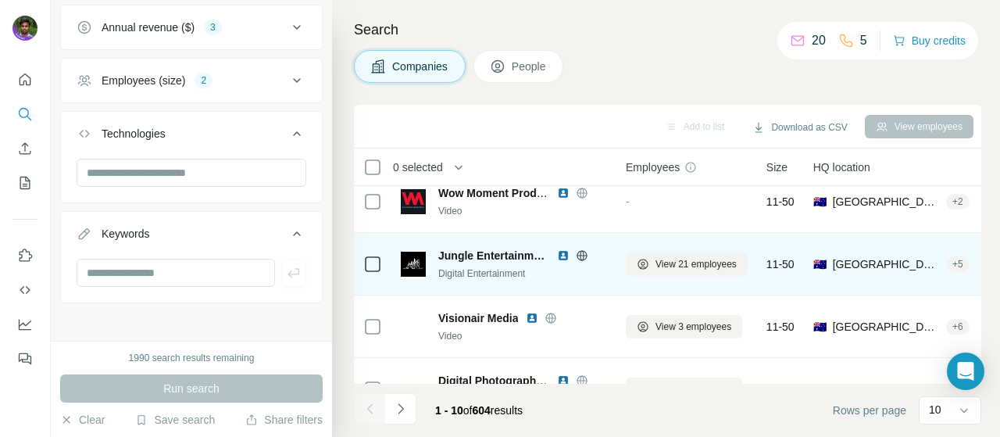
scroll to position [398, 0]
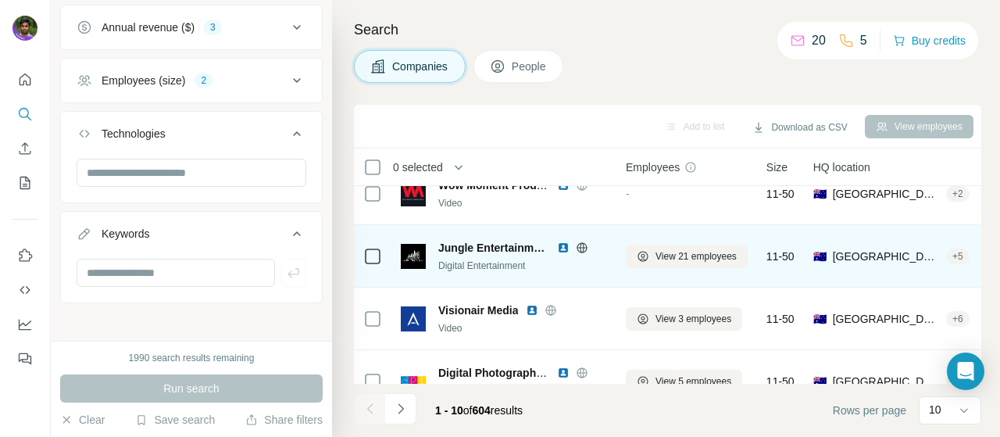
click at [563, 248] on img at bounding box center [563, 247] width 12 height 12
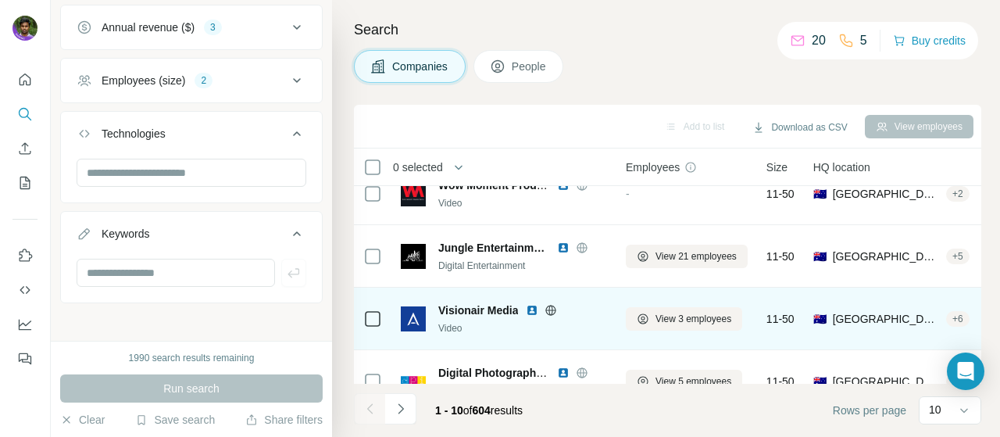
click at [533, 311] on img at bounding box center [532, 310] width 12 height 12
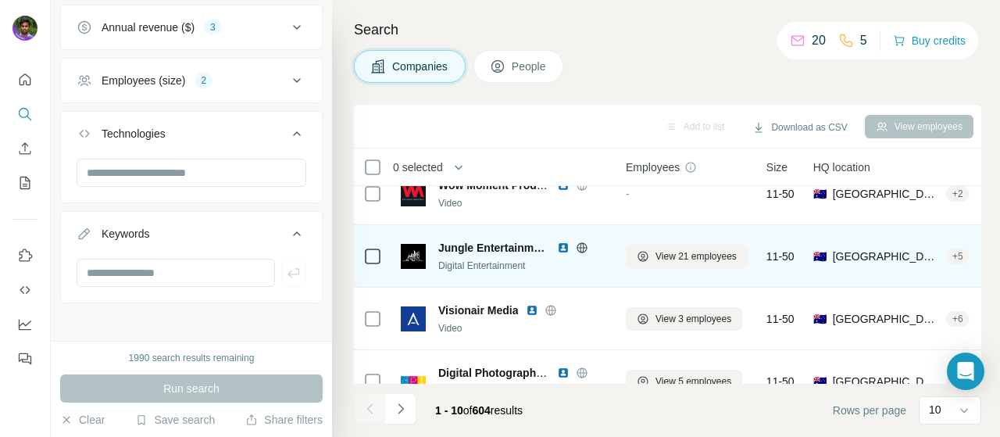
scroll to position [434, 0]
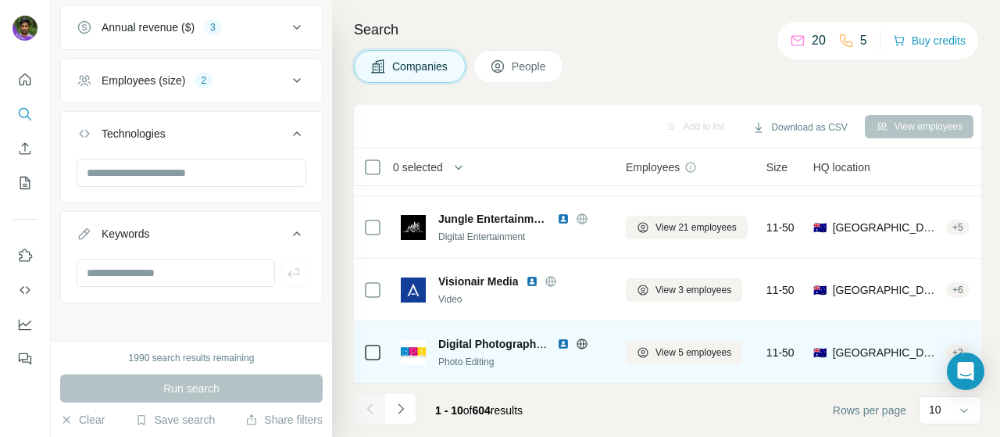
click at [564, 337] on img at bounding box center [563, 343] width 12 height 12
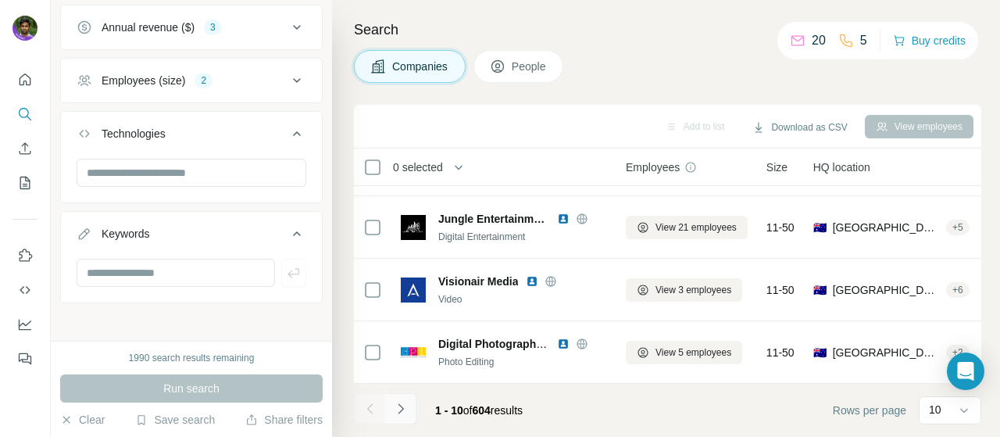
click at [399, 418] on button "Navigate to next page" at bounding box center [400, 408] width 31 height 31
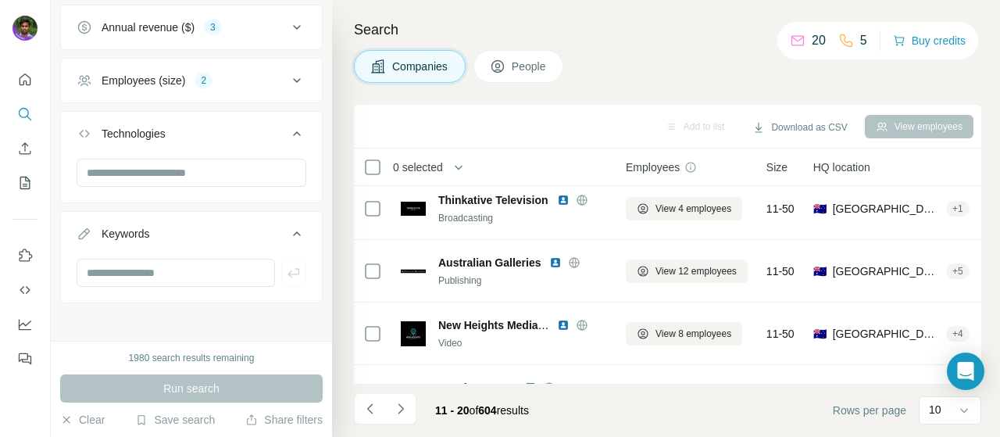
scroll to position [0, 0]
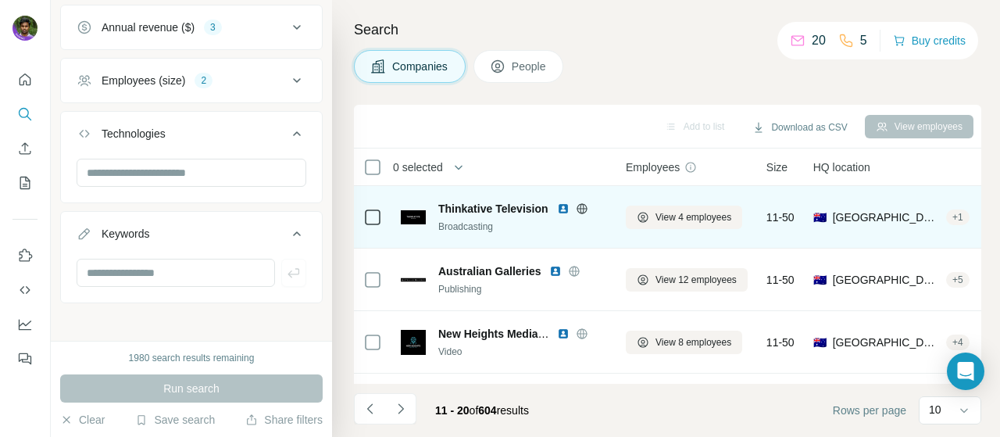
click at [563, 212] on img at bounding box center [563, 208] width 12 height 12
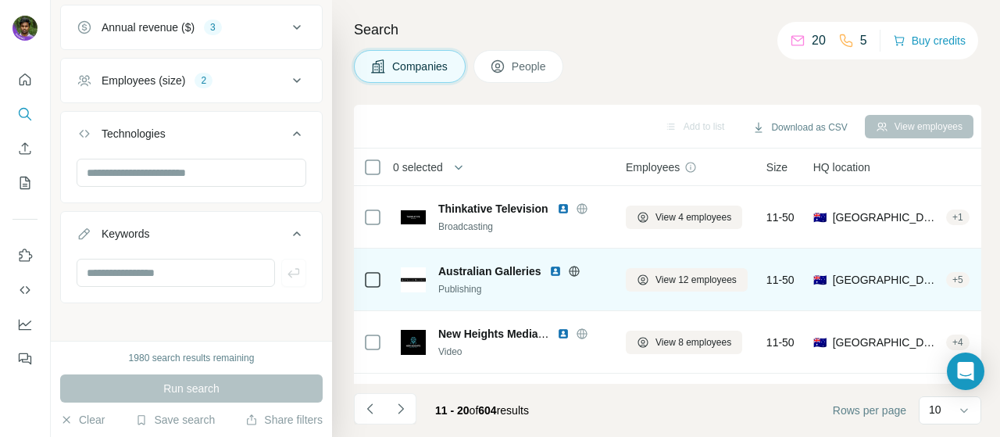
click at [553, 274] on img at bounding box center [555, 271] width 12 height 12
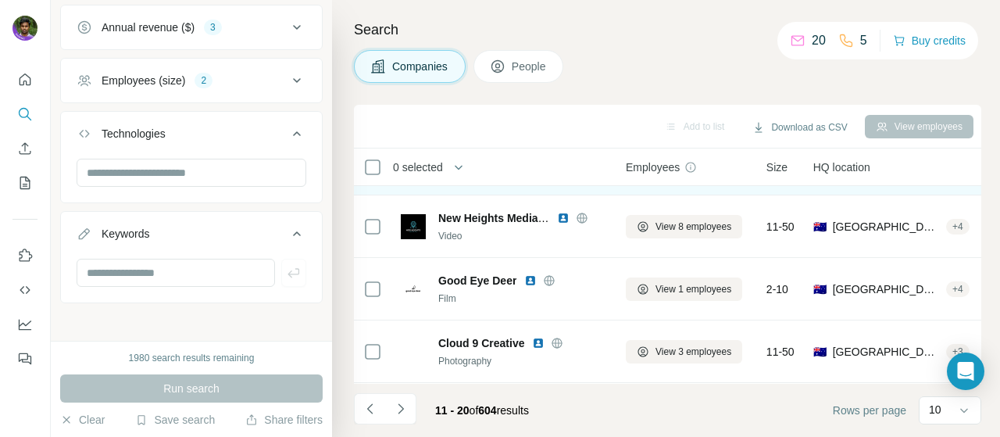
scroll to position [117, 0]
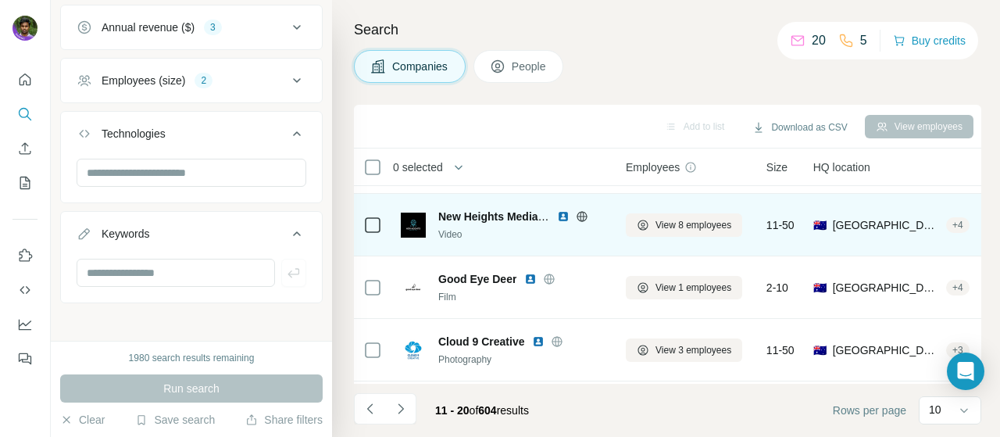
click at [558, 212] on img at bounding box center [563, 216] width 12 height 12
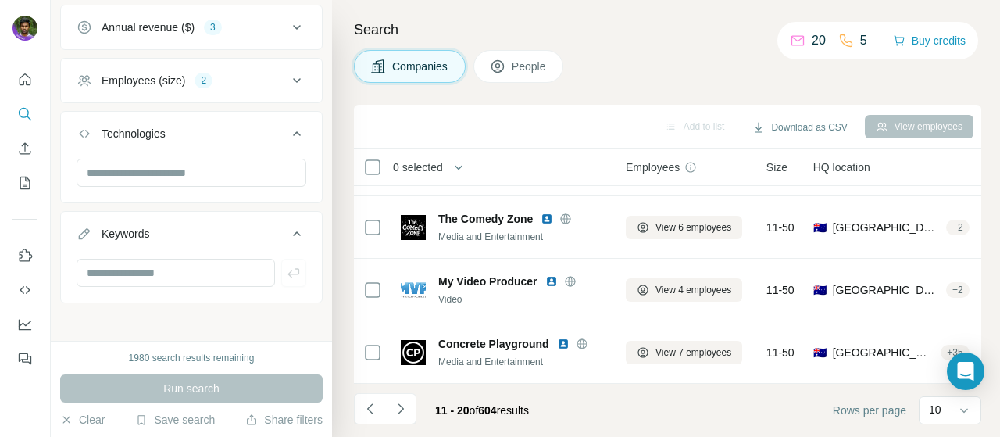
scroll to position [434, 0]
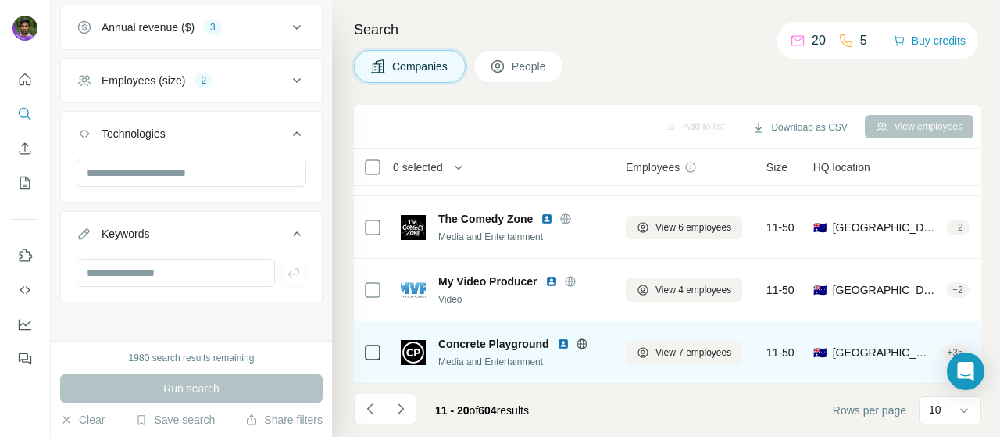
click at [567, 337] on img at bounding box center [563, 343] width 12 height 12
